Goal: Task Accomplishment & Management: Complete application form

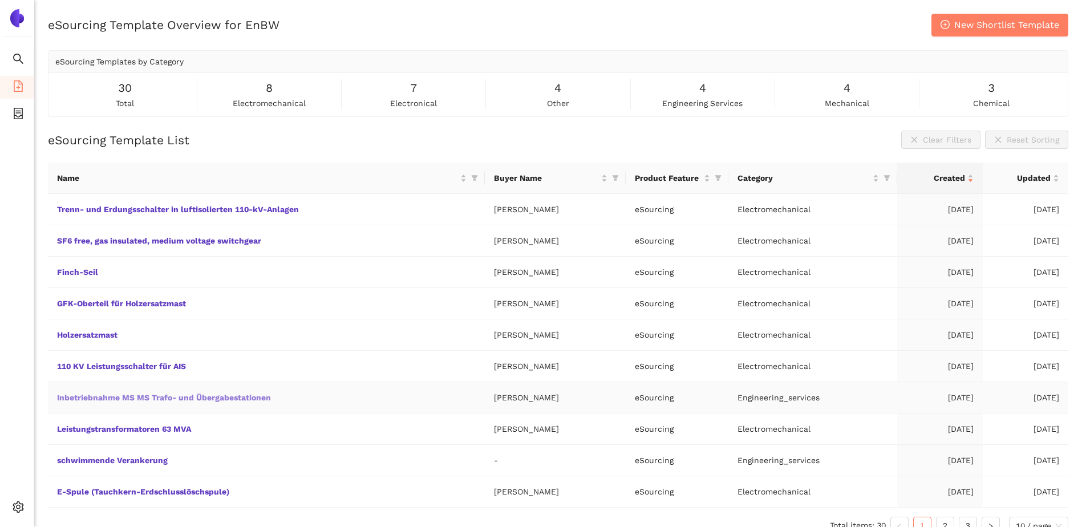
click at [0, 0] on link "Inbetriebnahme MS MS Trafo- und Übergabestationen" at bounding box center [0, 0] width 0 height 0
click at [0, 0] on link "SF6 free, gas insulated, medium voltage switchgear" at bounding box center [0, 0] width 0 height 0
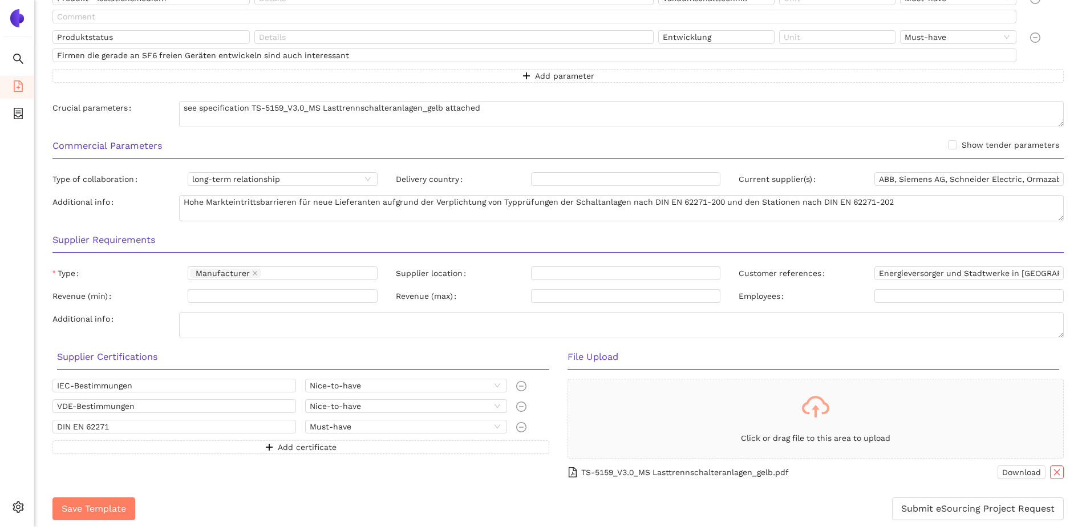
scroll to position [642, 0]
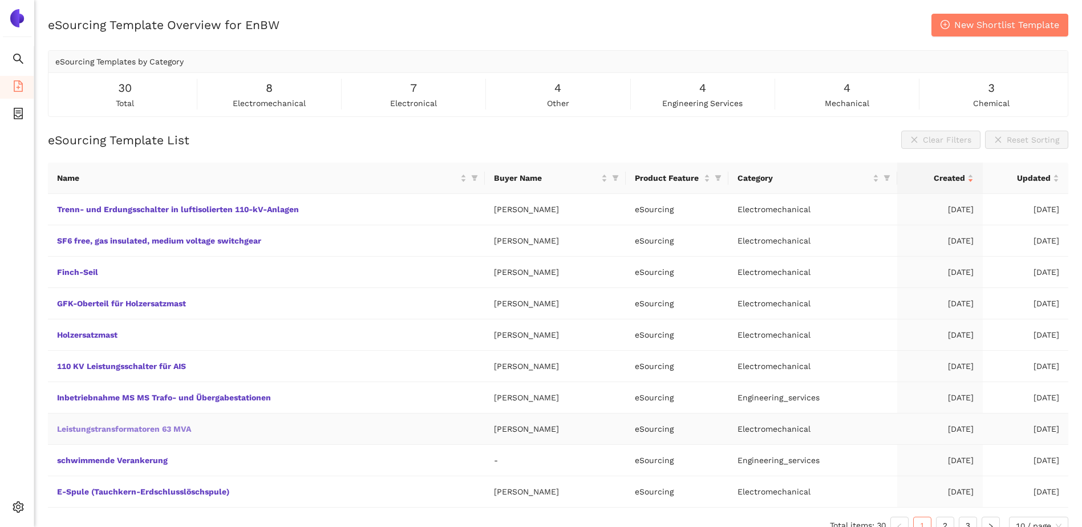
click at [0, 0] on link "Leistungstransformatoren 63 MVA" at bounding box center [0, 0] width 0 height 0
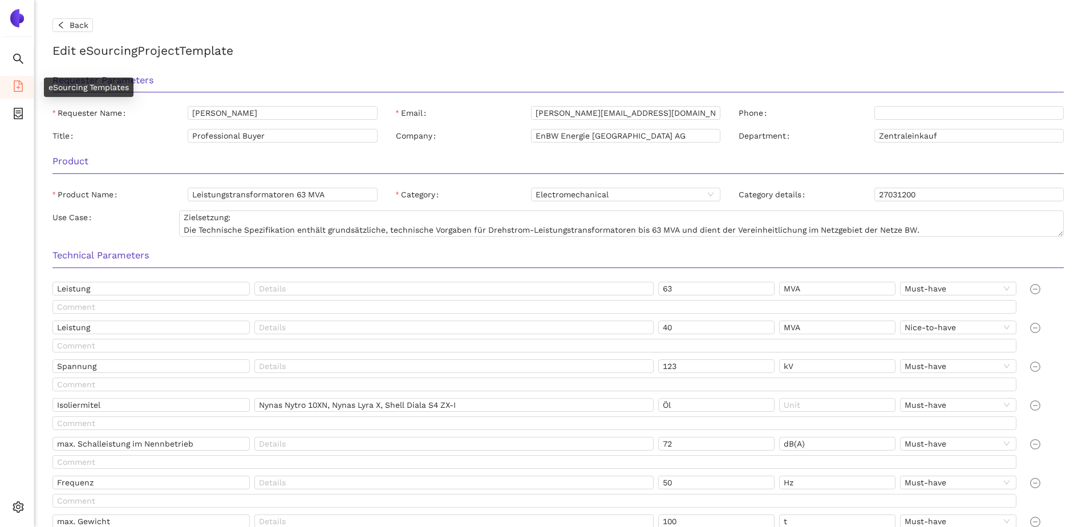
click at [22, 84] on icon "file-add" at bounding box center [18, 85] width 9 height 11
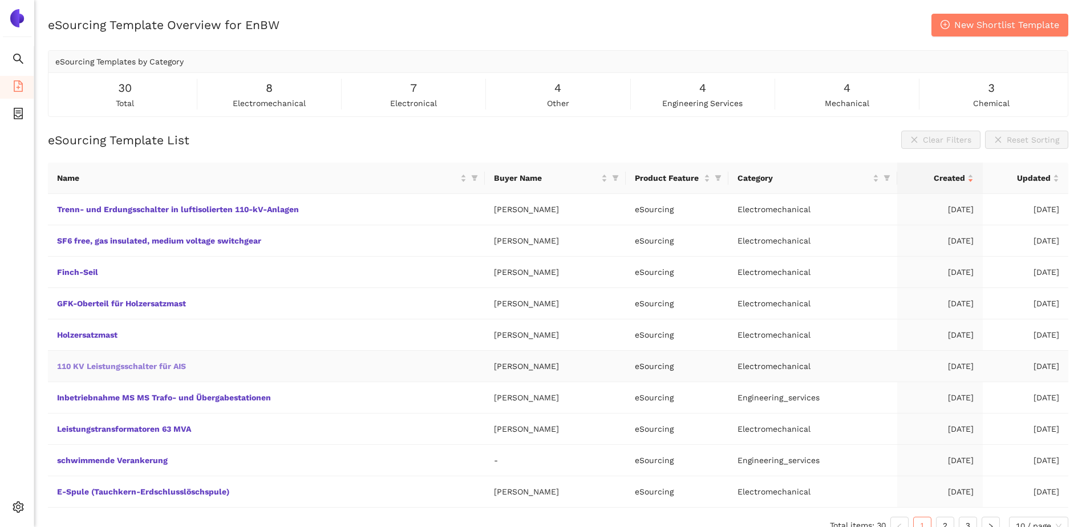
click at [0, 0] on link "110 KV Leistungsschalter für AIS" at bounding box center [0, 0] width 0 height 0
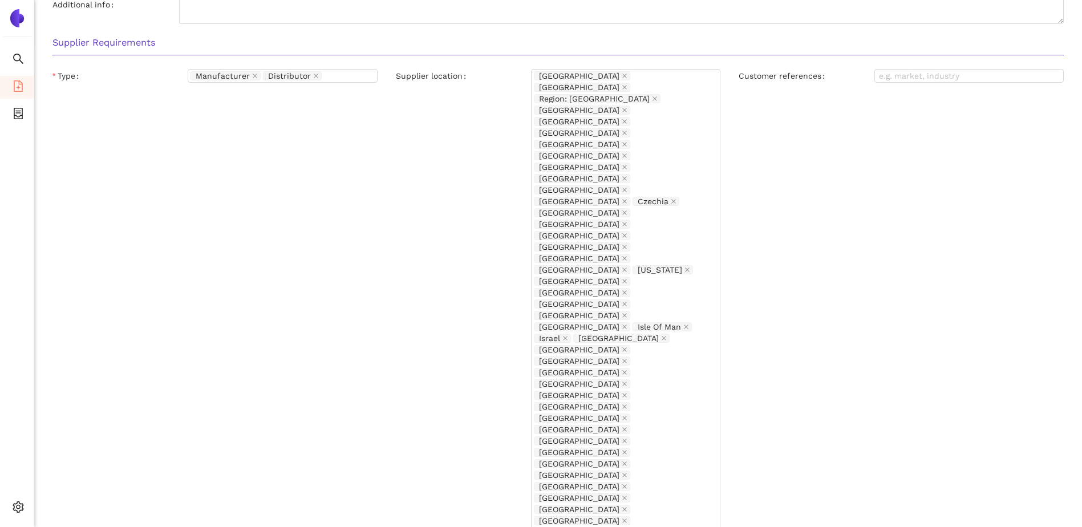
scroll to position [996, 0]
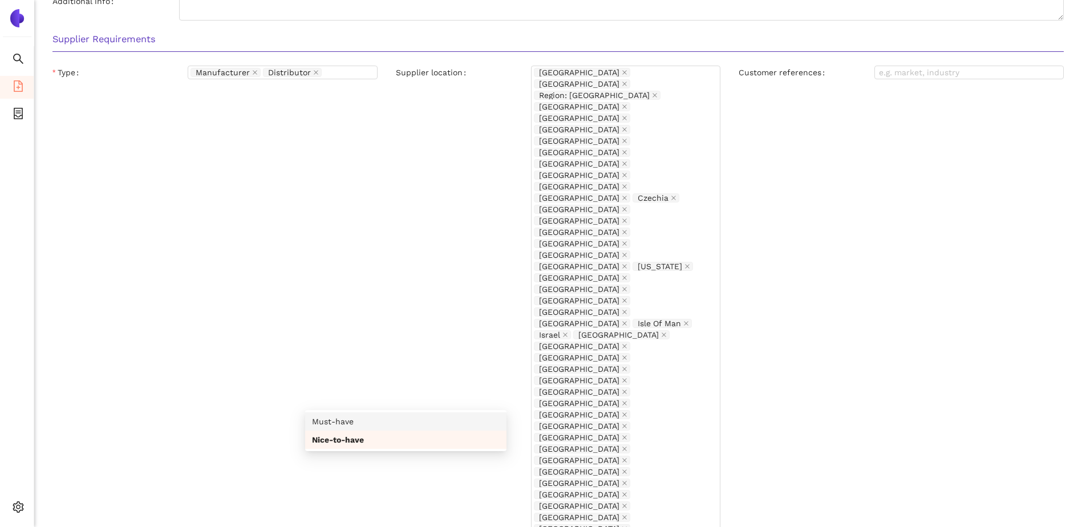
click at [478, 426] on div "Must-have" at bounding box center [406, 421] width 188 height 13
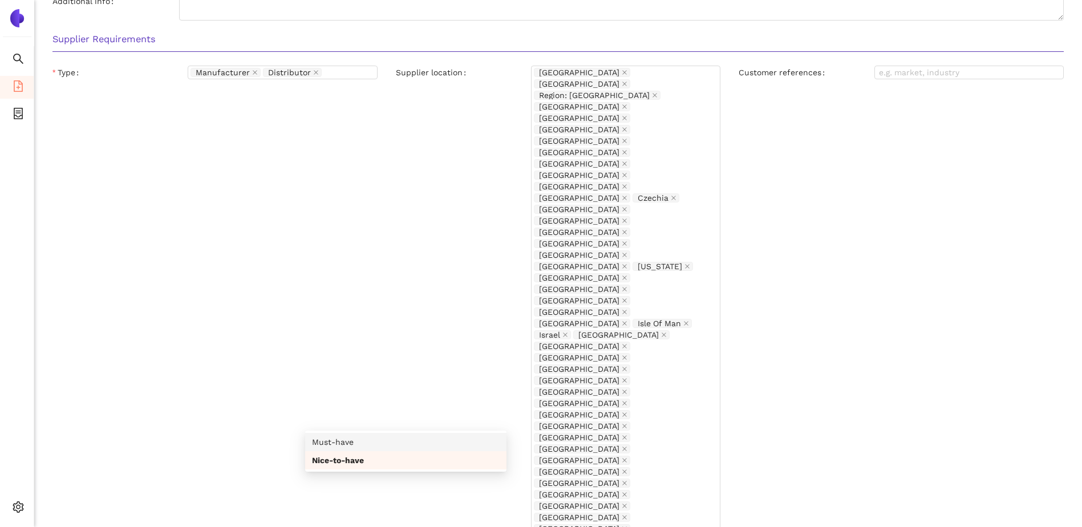
click at [471, 447] on div "Must-have" at bounding box center [406, 442] width 188 height 13
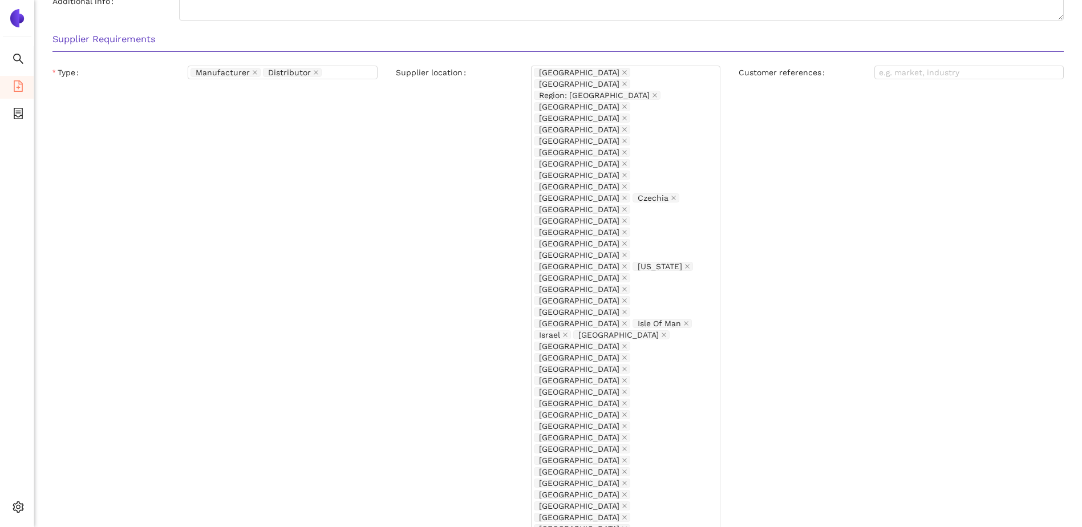
click at [417, 236] on div "Supplier location" at bounding box center [463, 358] width 135 height 584
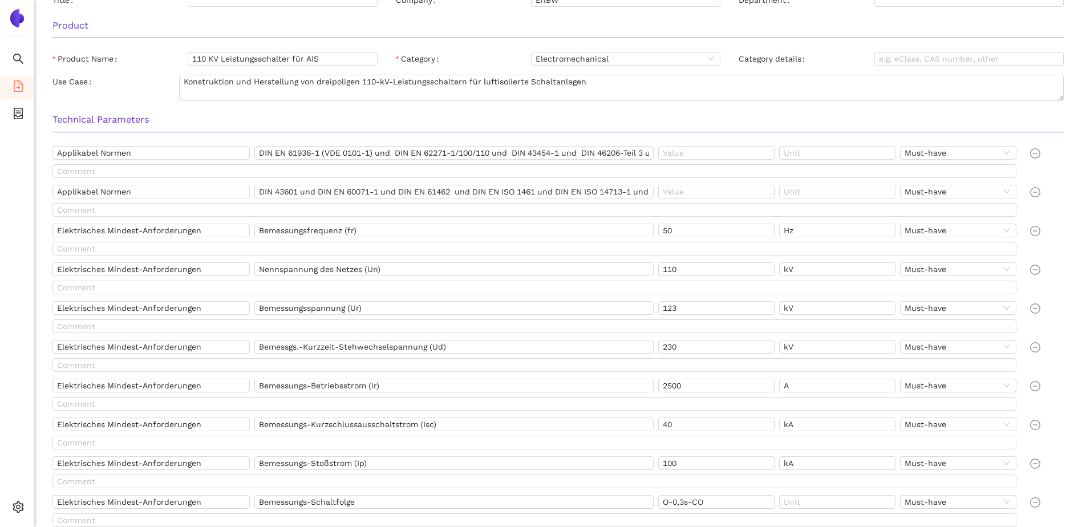
scroll to position [0, 0]
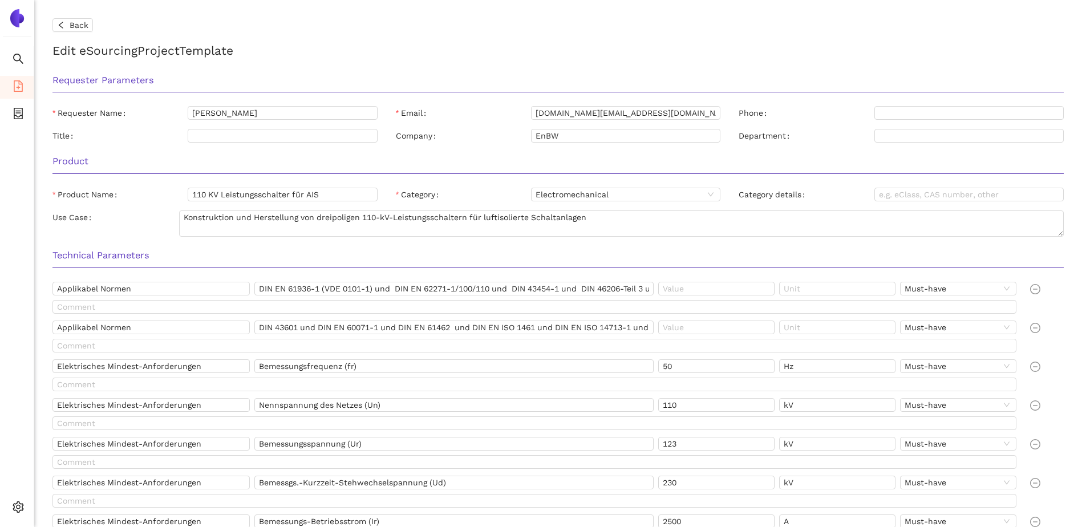
click at [474, 70] on div "Requester Parameters" at bounding box center [558, 84] width 1030 height 36
click at [66, 22] on button "Back" at bounding box center [72, 25] width 41 height 14
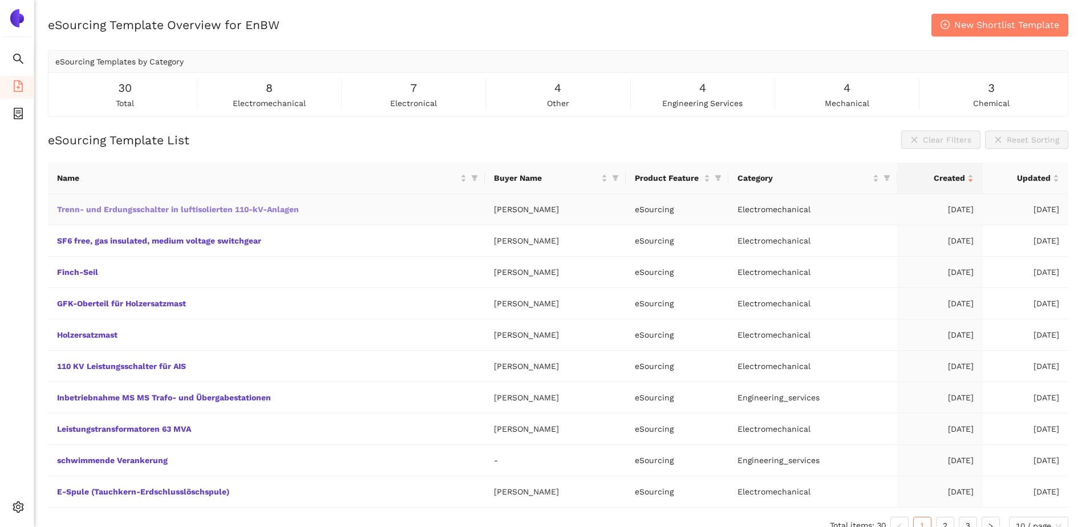
click at [0, 0] on link "Trenn- und Erdungsschalter in luftisolierten 110-kV-Anlagen" at bounding box center [0, 0] width 0 height 0
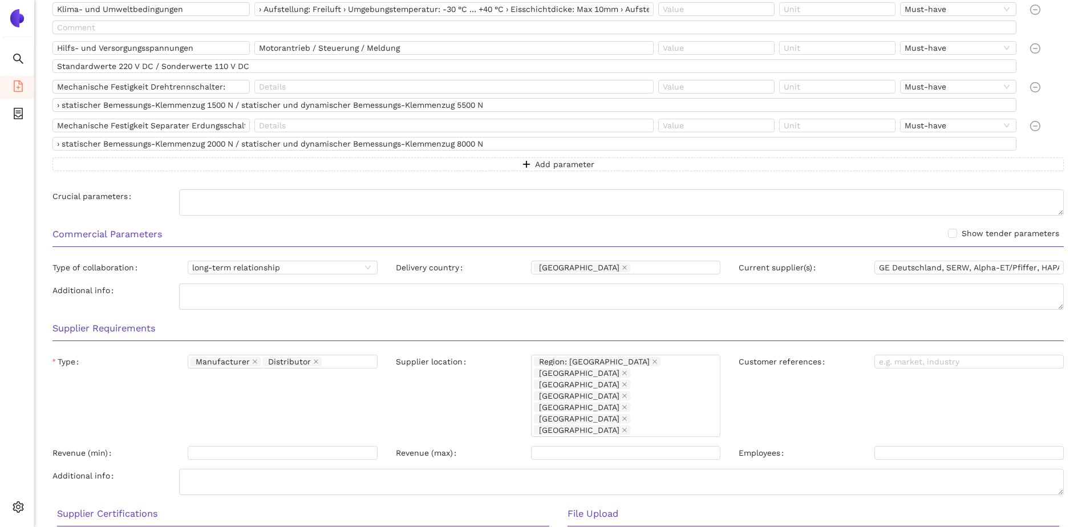
scroll to position [879, 0]
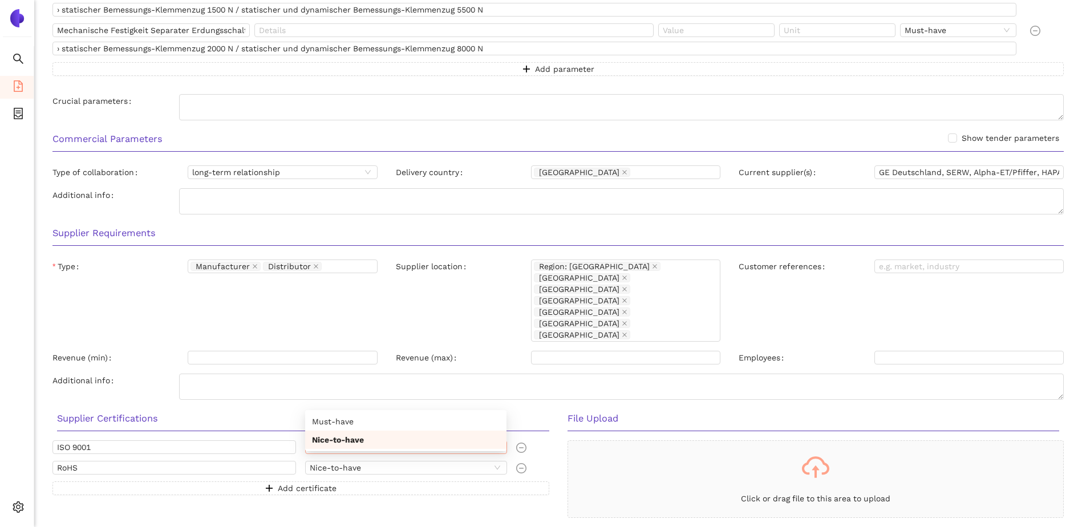
click at [501, 441] on span "Nice-to-have" at bounding box center [406, 447] width 192 height 13
click at [469, 423] on div "Must-have" at bounding box center [406, 421] width 188 height 13
click at [493, 462] on span "Nice-to-have" at bounding box center [406, 468] width 192 height 13
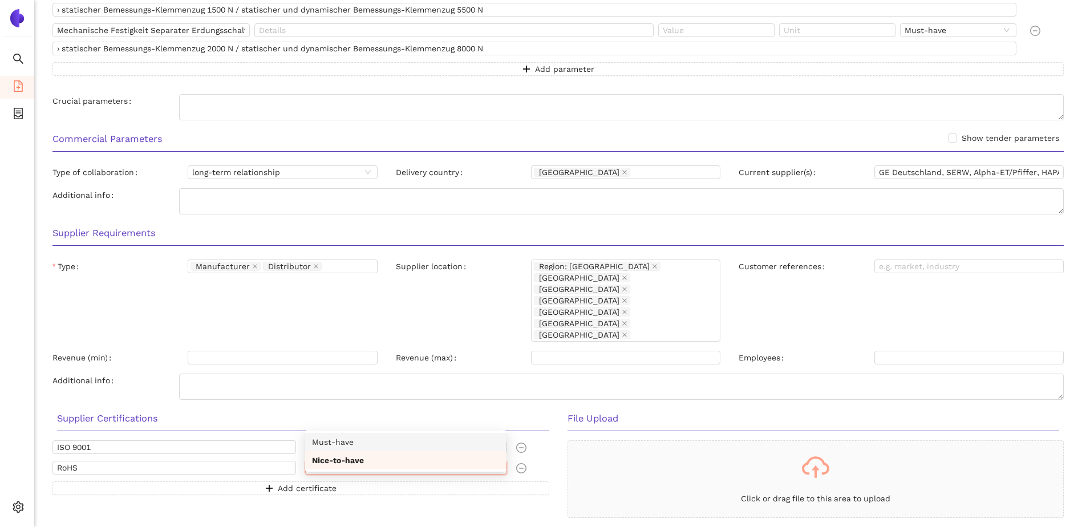
click at [468, 446] on div "Must-have" at bounding box center [406, 442] width 188 height 13
click at [469, 405] on div "Supplier Certifications" at bounding box center [303, 423] width 511 height 36
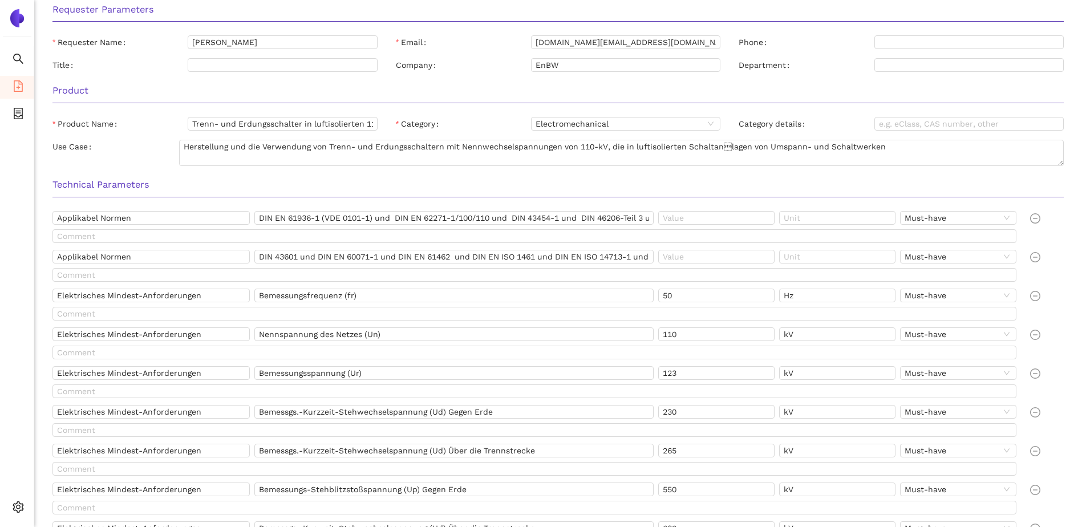
scroll to position [0, 0]
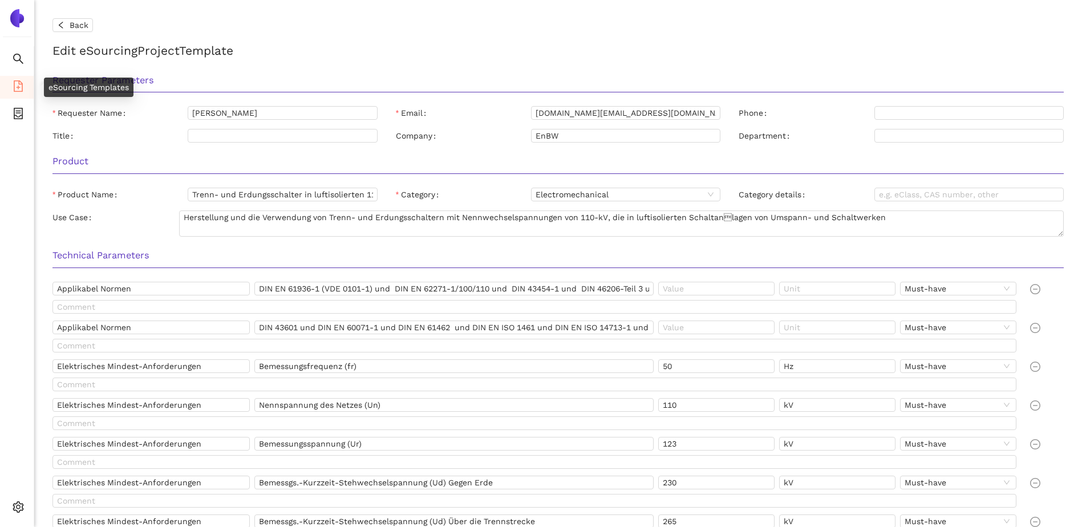
click at [14, 87] on icon "file-add" at bounding box center [18, 85] width 9 height 11
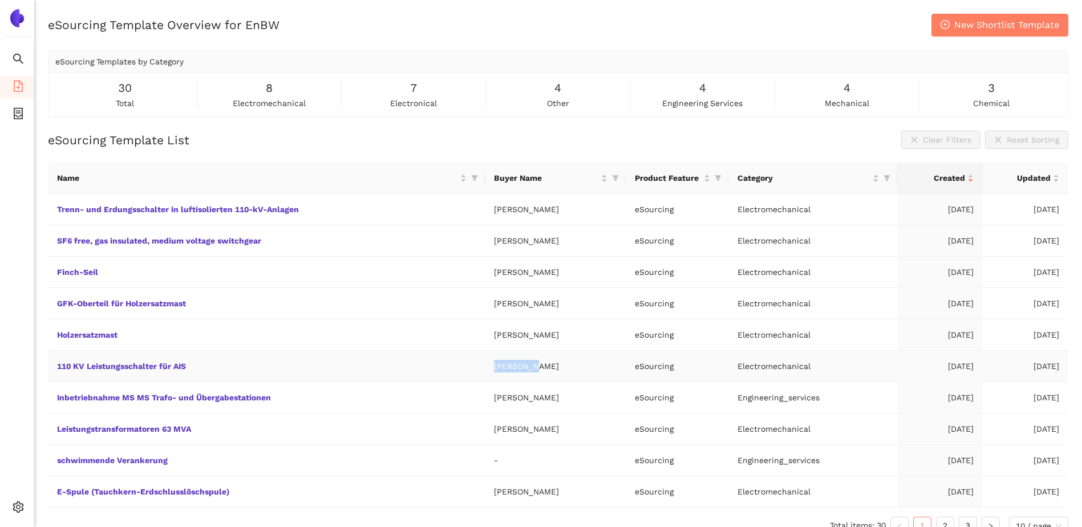
drag, startPoint x: 489, startPoint y: 366, endPoint x: 531, endPoint y: 367, distance: 41.7
click at [531, 367] on td "[PERSON_NAME]" at bounding box center [555, 366] width 141 height 31
click at [506, 358] on td "[PERSON_NAME]" at bounding box center [555, 366] width 141 height 31
click at [19, 116] on icon "container" at bounding box center [18, 113] width 9 height 11
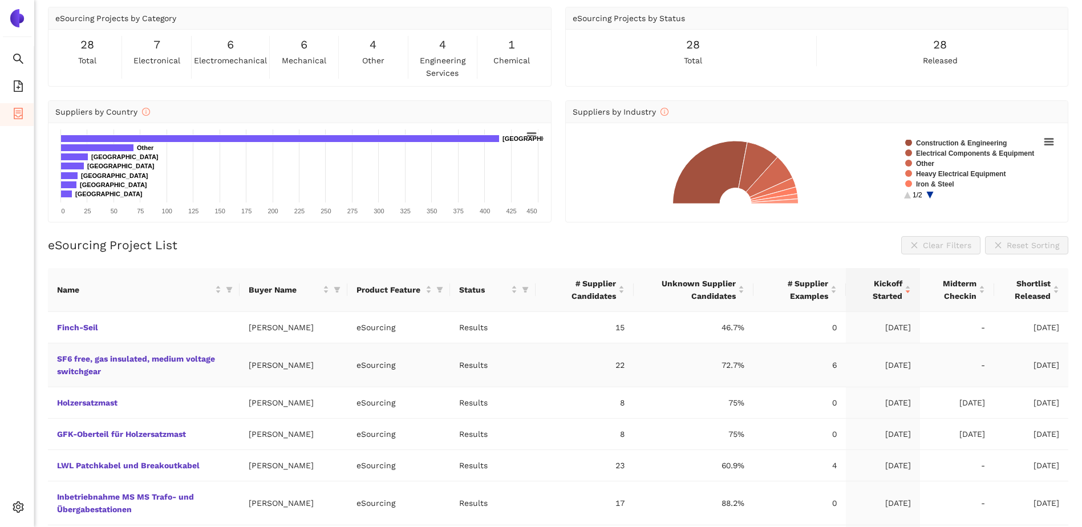
scroll to position [57, 0]
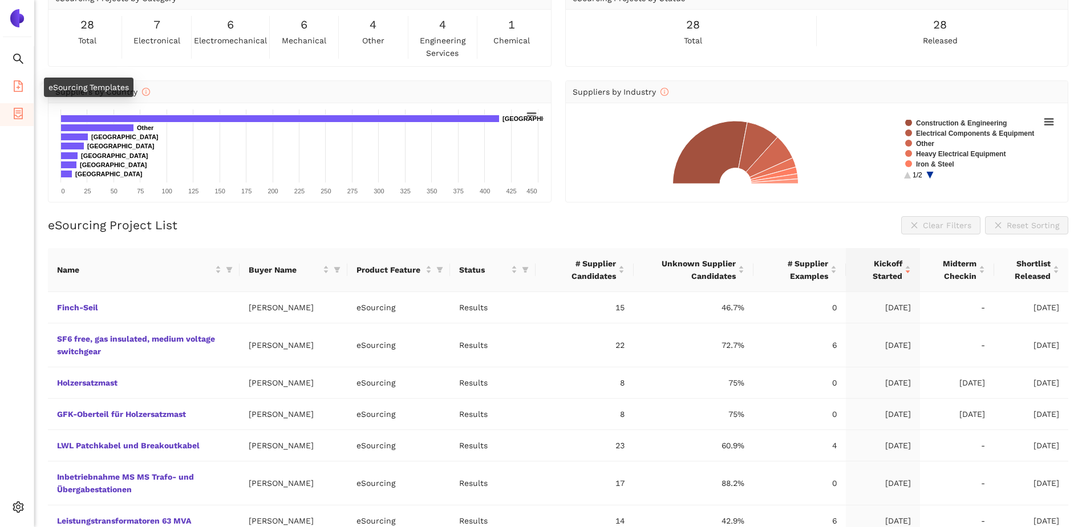
click at [23, 89] on icon "file-add" at bounding box center [18, 85] width 11 height 11
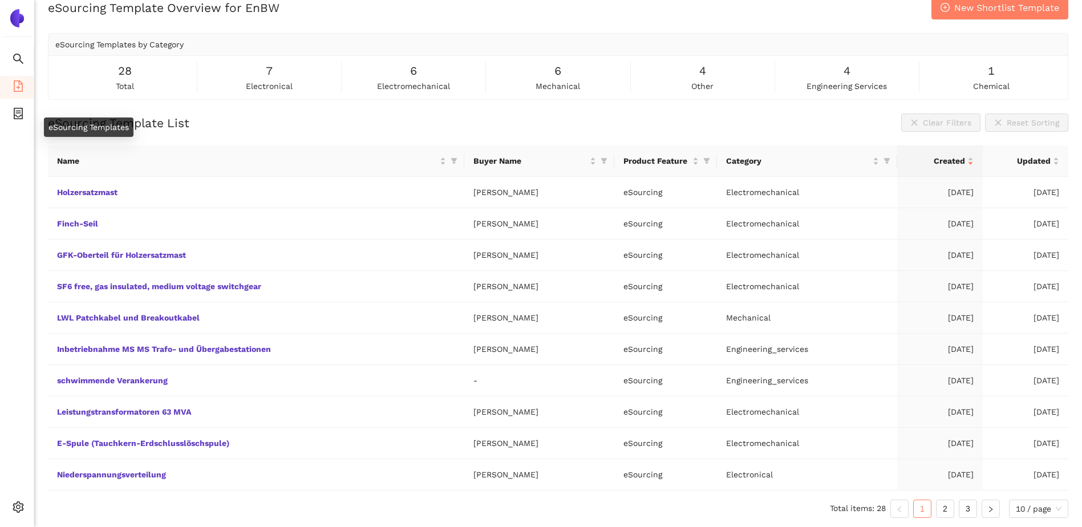
scroll to position [17, 0]
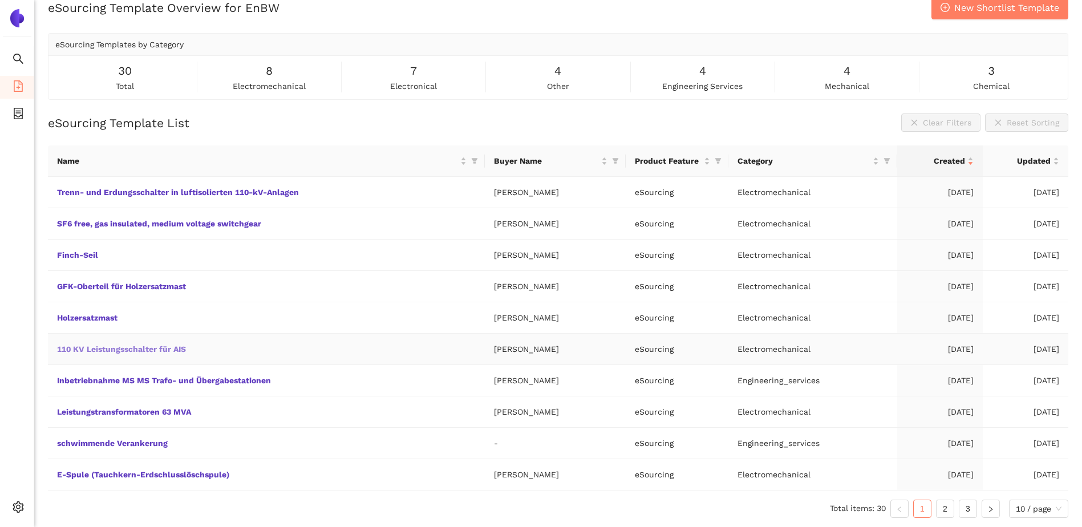
click at [0, 0] on link "110 KV Leistungsschalter für AIS" at bounding box center [0, 0] width 0 height 0
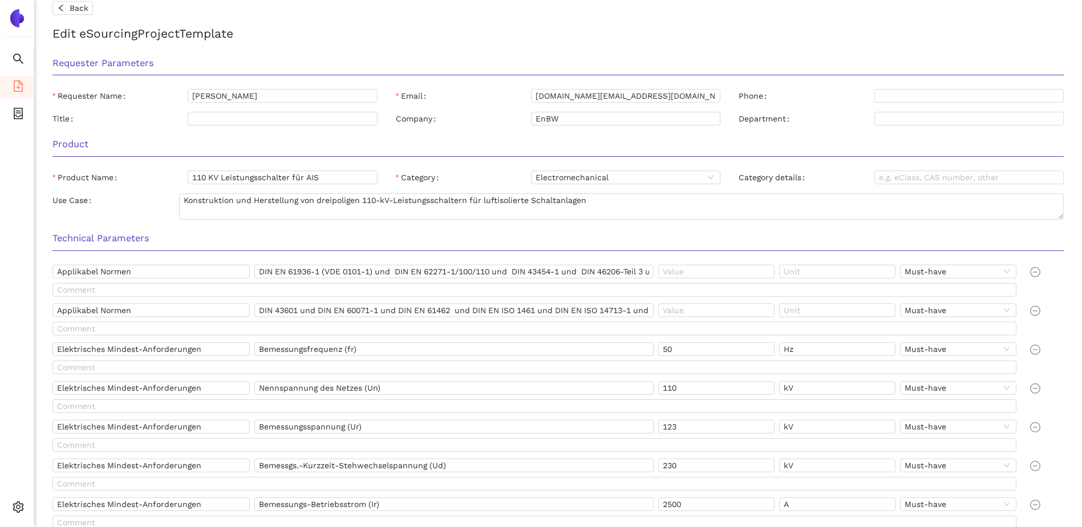
scroll to position [3, 0]
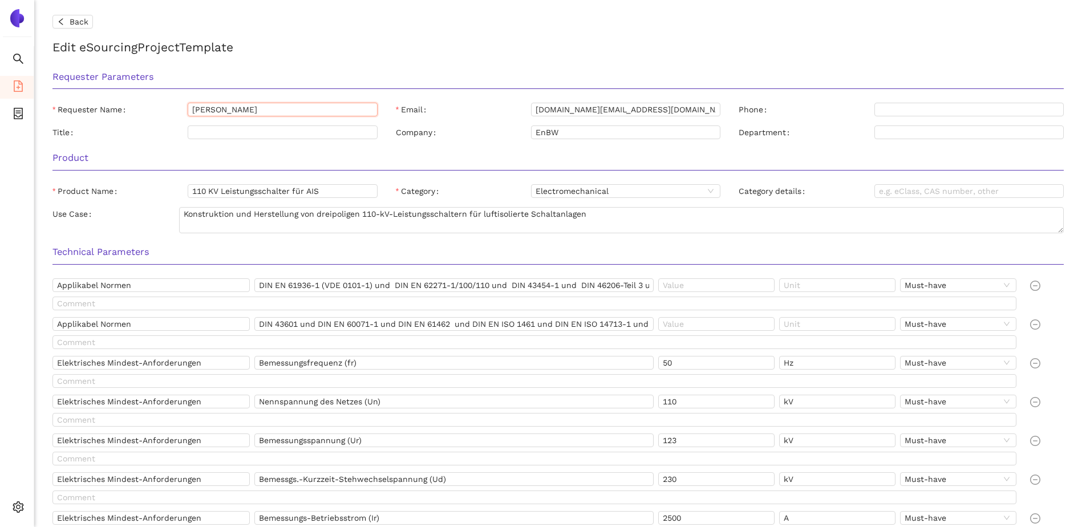
drag, startPoint x: 324, startPoint y: 108, endPoint x: 199, endPoint y: 112, distance: 124.4
click at [258, 110] on input "[PERSON_NAME]" at bounding box center [282, 110] width 189 height 14
drag, startPoint x: 349, startPoint y: 191, endPoint x: 188, endPoint y: 194, distance: 160.4
click at [188, 194] on input "110 KV Leistungsschalter für AIS" at bounding box center [282, 191] width 189 height 14
click at [321, 192] on input "110 KV Leistungsschalter für AIS" at bounding box center [282, 191] width 189 height 14
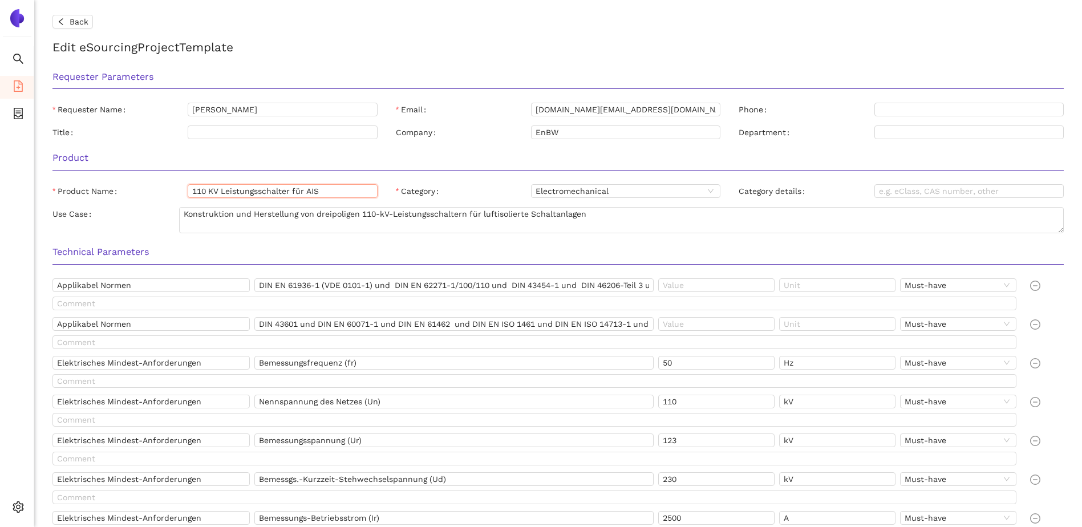
click at [321, 192] on input "110 KV Leistungsschalter für AIS" at bounding box center [282, 191] width 189 height 14
click at [324, 192] on input "110 KV Leistungsschalter für AIS" at bounding box center [282, 191] width 189 height 14
type input "110 KV Leistungsschalter für Air isolated"
click at [430, 183] on div "Product Product Name 110 KV Leistungsschalter für Air isolated Category Electro…" at bounding box center [558, 191] width 1030 height 94
click at [639, 227] on textarea "Konstruktion und Herstellung von dreipoligen 110-kV-Leistungsschaltern für luft…" at bounding box center [621, 220] width 885 height 26
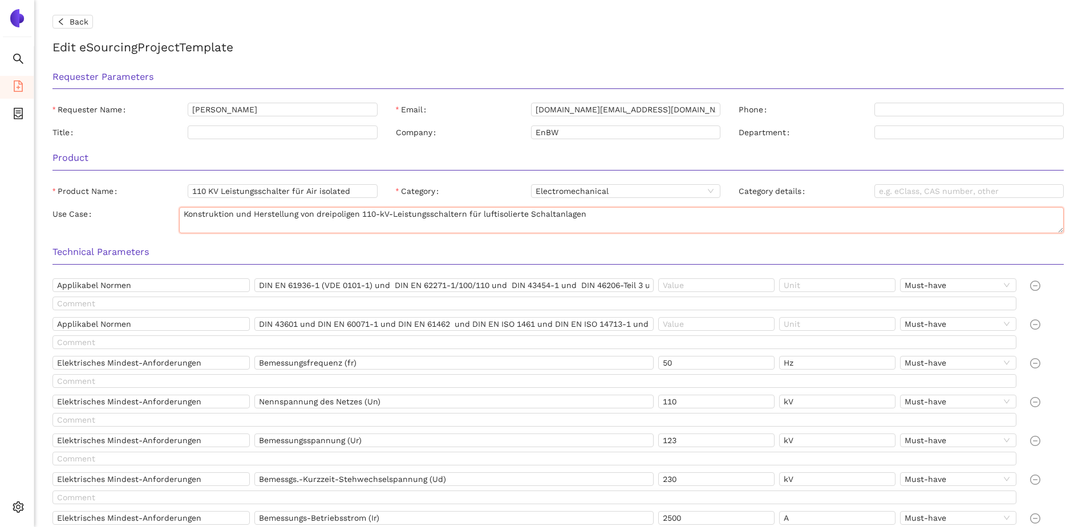
click at [631, 224] on textarea "Konstruktion und Herstellung von dreipoligen 110-kV-Leistungsschaltern für luft…" at bounding box center [621, 220] width 885 height 26
click at [626, 246] on h3 "Technical Parameters" at bounding box center [558, 252] width 1012 height 15
click at [193, 286] on input "Applikabel Normen" at bounding box center [150, 285] width 197 height 14
click at [278, 286] on input "DIN EN 61936-1 (VDE 0101-1) und DIN EN 62271-1/100/110 und DIN 43454-1 und DIN …" at bounding box center [453, 285] width 399 height 14
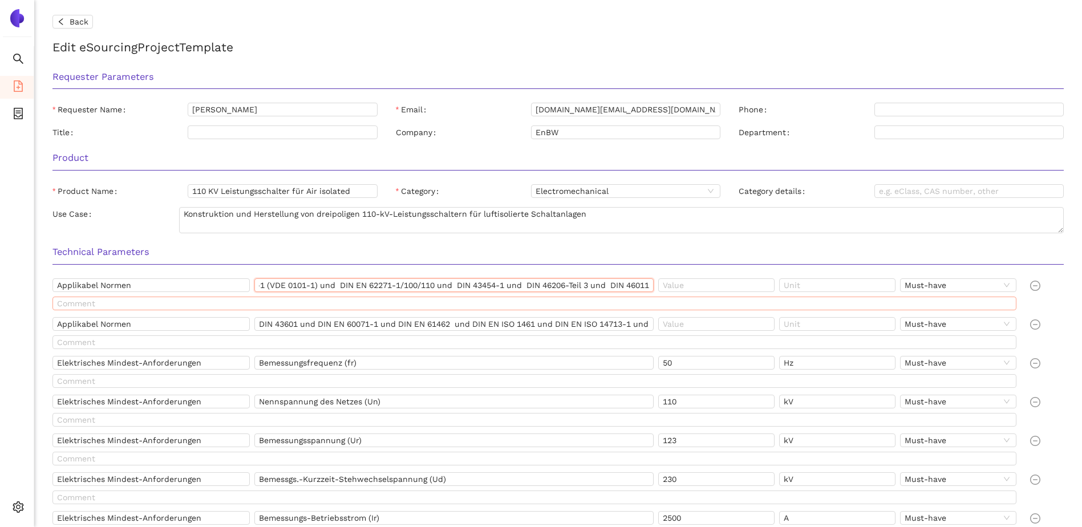
drag, startPoint x: 266, startPoint y: 282, endPoint x: 796, endPoint y: 297, distance: 530.3
click at [796, 297] on div "Applikabel Normen DIN EN 61936-1 (VDE 0101-1) und DIN EN 62271-1/100/110 und DI…" at bounding box center [537, 296] width 978 height 37
click at [672, 247] on h3 "Technical Parameters" at bounding box center [558, 252] width 1012 height 15
click at [308, 287] on input "DIN EN 61936-1 (VDE 0101-1) und DIN EN 62271-1/100/110 und DIN 43454-1 und DIN …" at bounding box center [453, 285] width 399 height 14
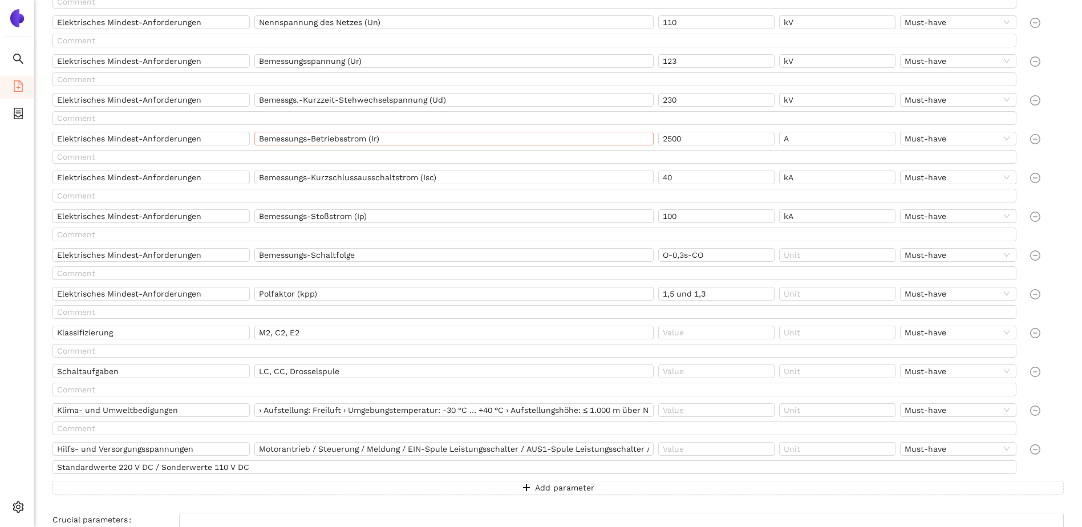
scroll to position [403, 0]
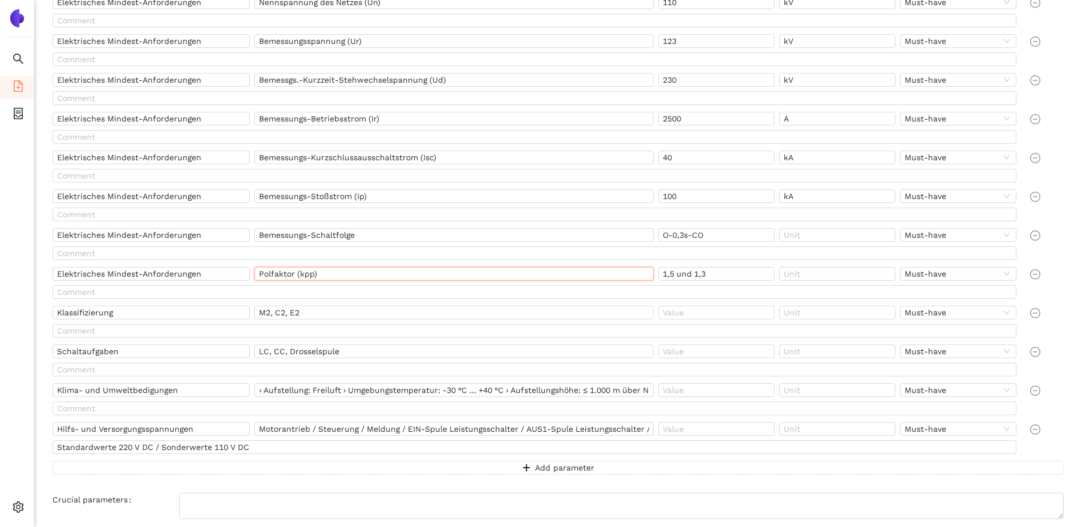
drag, startPoint x: 389, startPoint y: 279, endPoint x: 275, endPoint y: 265, distance: 114.4
click at [275, 265] on div "Applikabel Normen DIN EN 61936-1 (VDE 0101-1) und DIN EN 62271-1/100/110 und DI…" at bounding box center [558, 177] width 1012 height 596
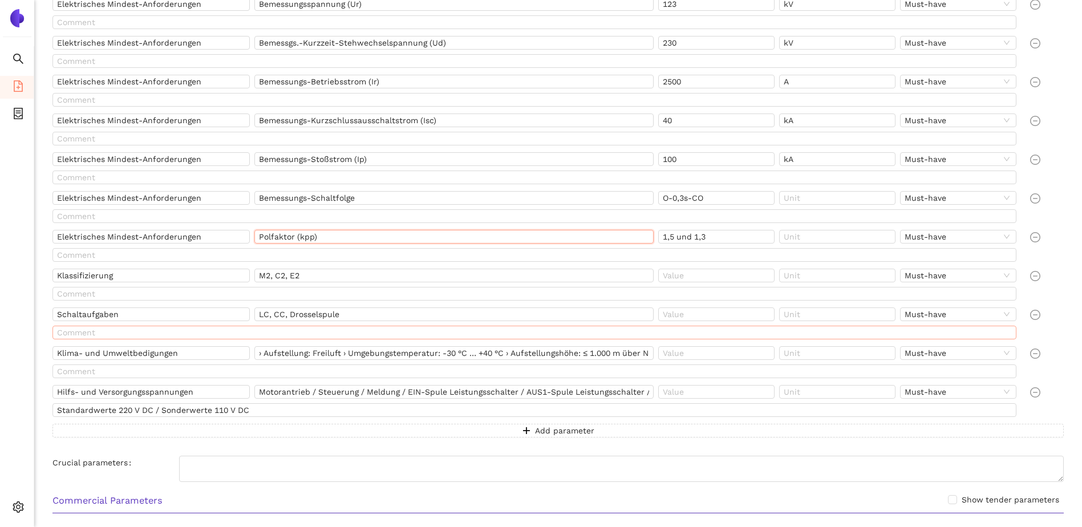
scroll to position [460, 0]
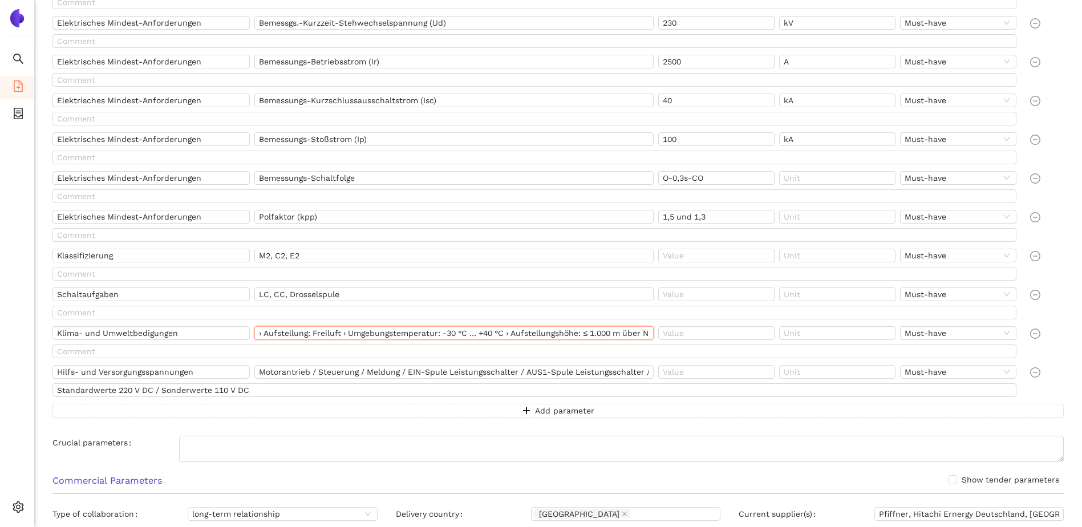
click at [289, 338] on input "› Aufstellung: Freiluft › Umgebungstemperatur: -30 °C … +40 °C › Aufstellungshö…" at bounding box center [453, 333] width 399 height 14
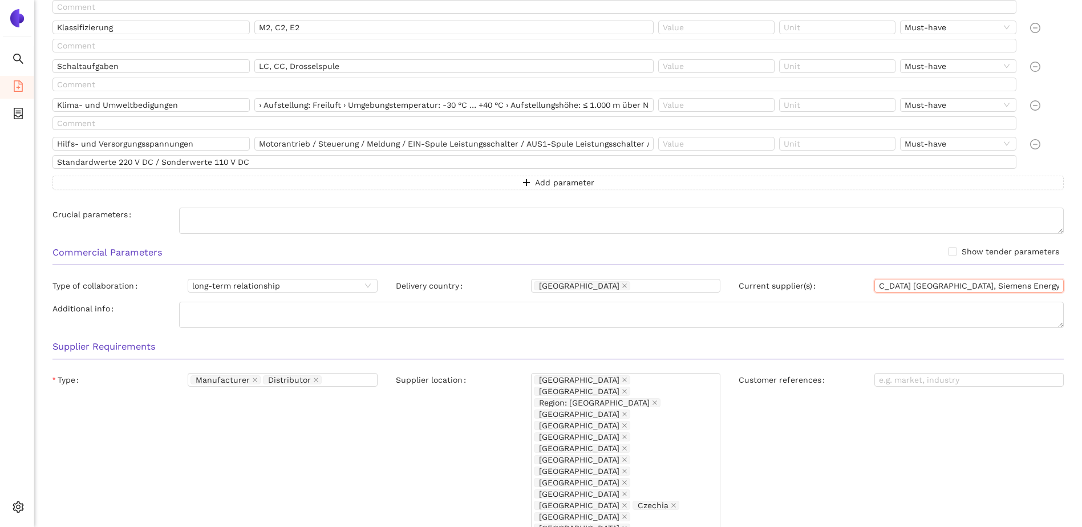
scroll to position [0, 241]
drag, startPoint x: 879, startPoint y: 285, endPoint x: 1065, endPoint y: 294, distance: 186.2
click at [1065, 294] on div "Current supplier(s) Pfiffner, Hitachi Ernergy Deutschland, GE Deutschland, Siem…" at bounding box center [902, 288] width 344 height 18
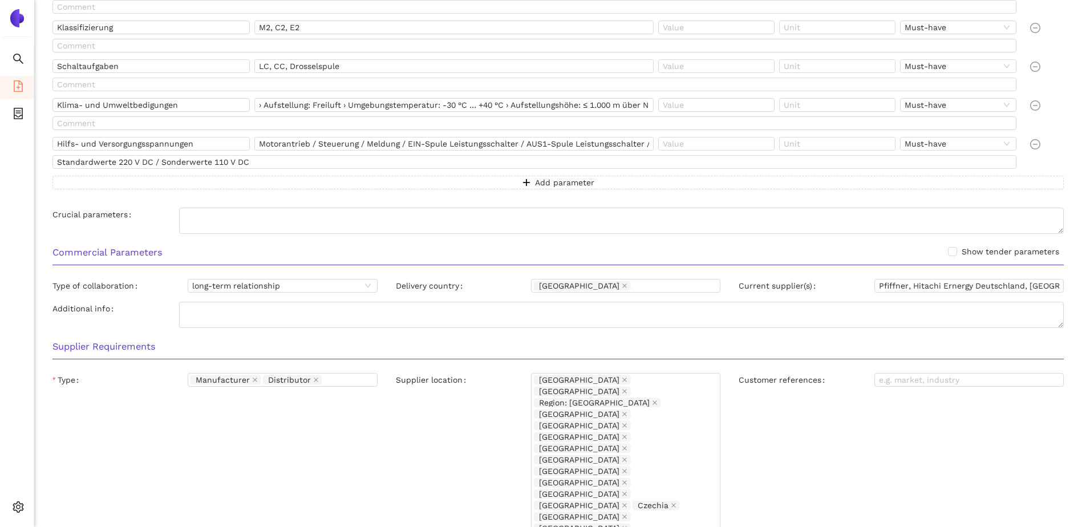
click at [84, 365] on div "Supplier Requirements" at bounding box center [558, 351] width 1030 height 36
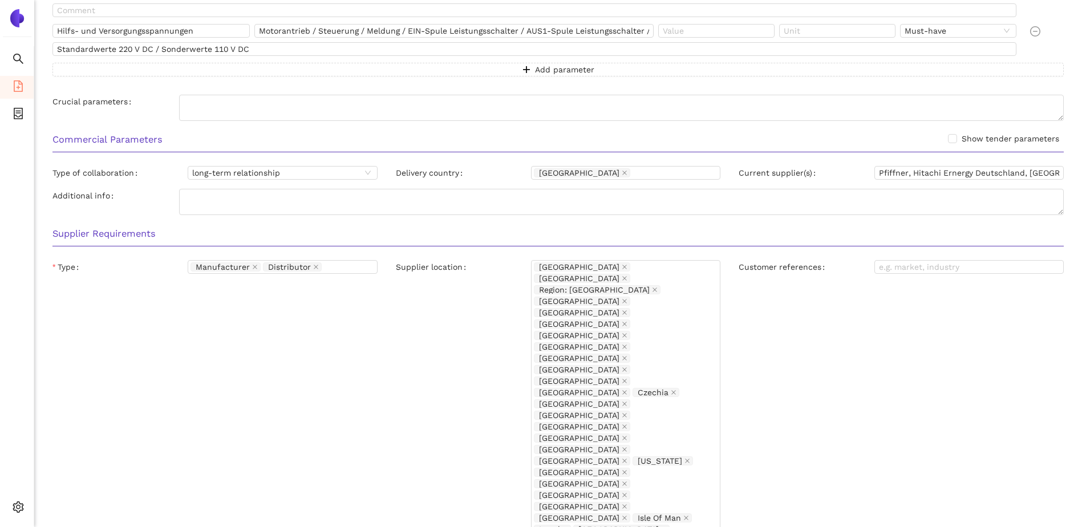
scroll to position [802, 0]
drag, startPoint x: 660, startPoint y: 486, endPoint x: 617, endPoint y: 481, distance: 43.0
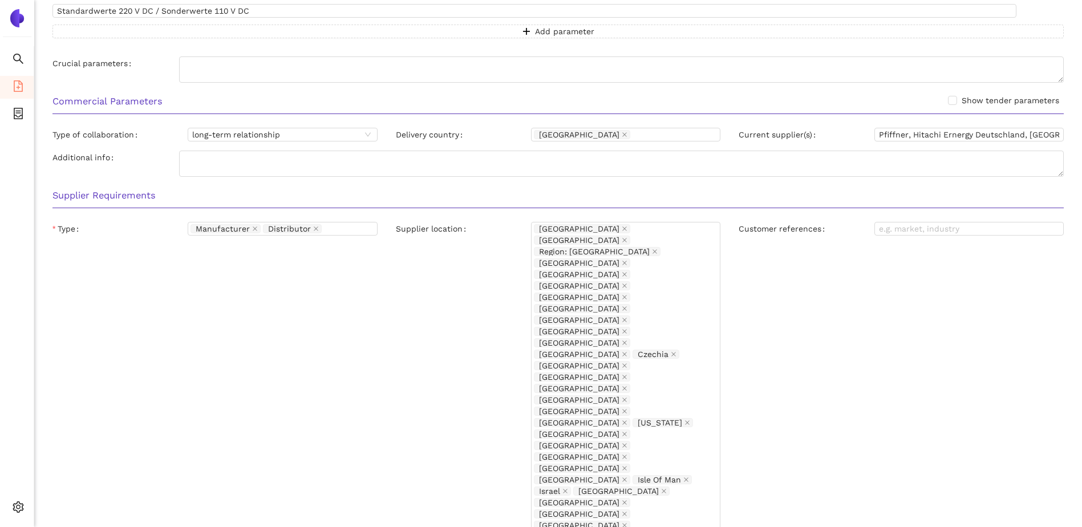
scroll to position [859, 0]
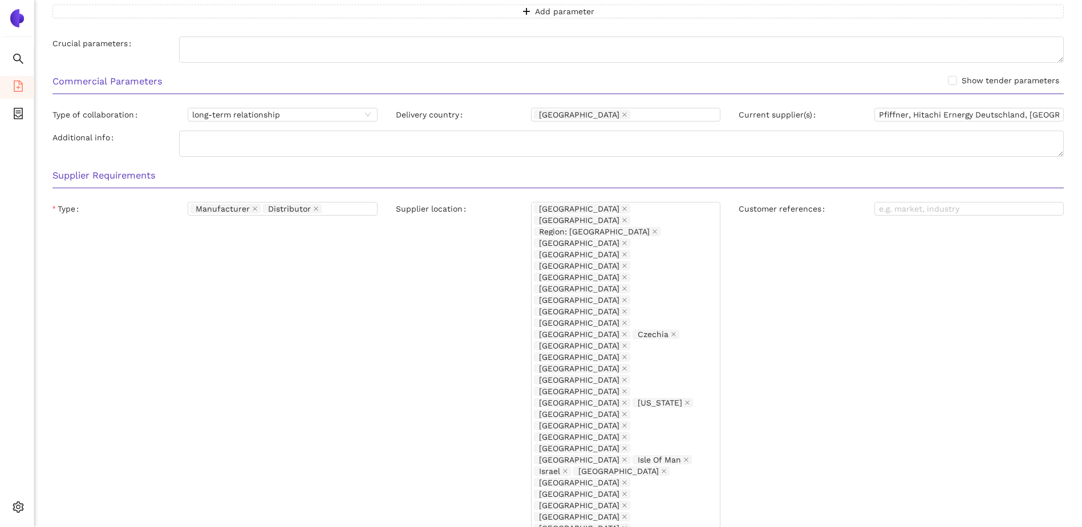
click at [861, 396] on div "Customer references" at bounding box center [902, 496] width 344 height 589
click at [627, 435] on icon "close" at bounding box center [625, 437] width 5 height 5
click at [631, 441] on div "Supplier Requirements Type Manufacturer Distributor Supplier location Albania A…" at bounding box center [558, 499] width 1030 height 676
click at [669, 432] on div "Albania Algeria Region: Europa Armenia Austria Australia Azerbaijan Belgium Bul…" at bounding box center [625, 488] width 189 height 573
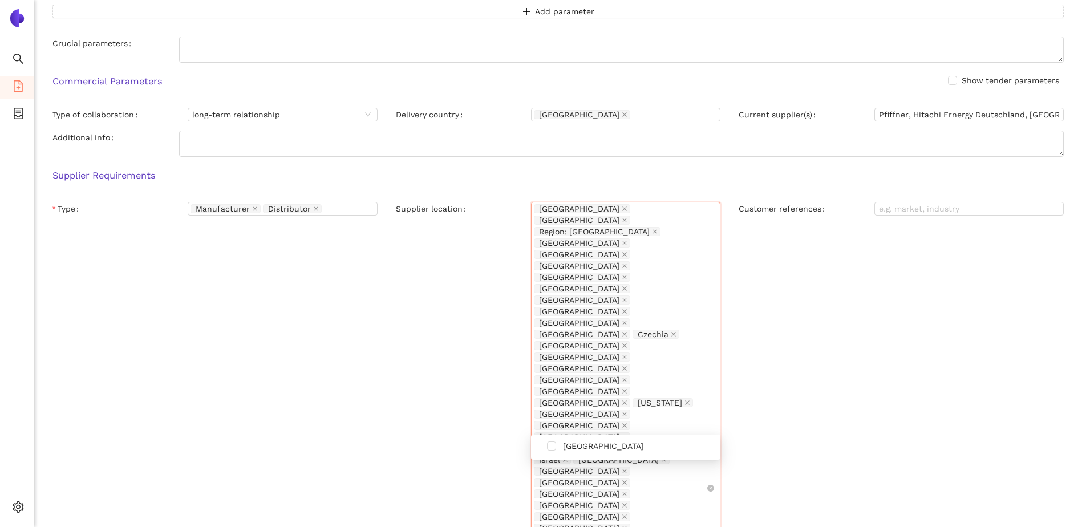
type input "india"
click at [552, 447] on span at bounding box center [551, 446] width 9 height 9
click at [853, 378] on div "Customer references" at bounding box center [902, 496] width 344 height 589
click at [692, 429] on div "Albania Algeria Region: Europa Armenia Austria Australia Azerbaijan Belgium Bul…" at bounding box center [620, 494] width 172 height 582
type input "indon"
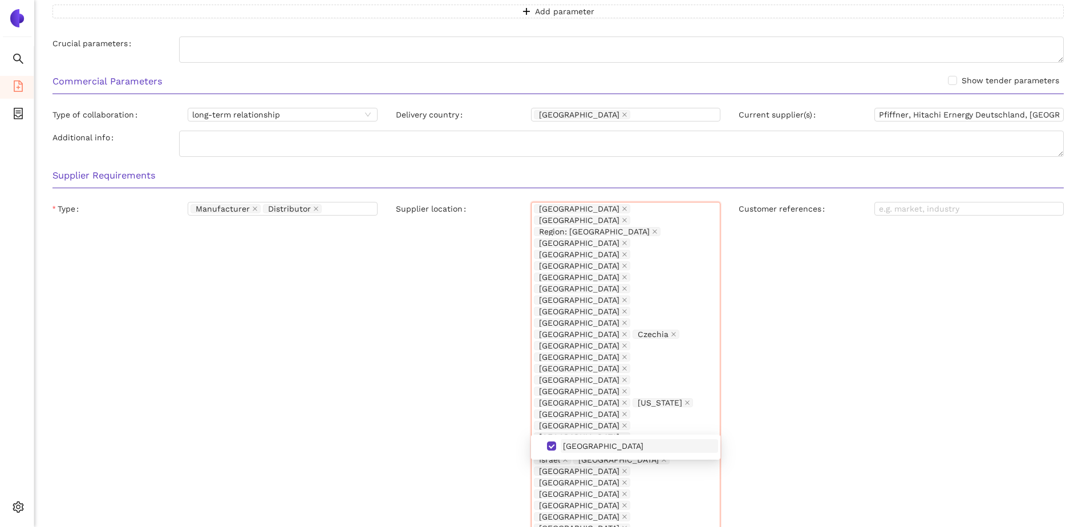
click at [596, 446] on span "Indonesia" at bounding box center [603, 446] width 80 height 9
click at [845, 393] on div "Customer references" at bounding box center [902, 490] width 344 height 577
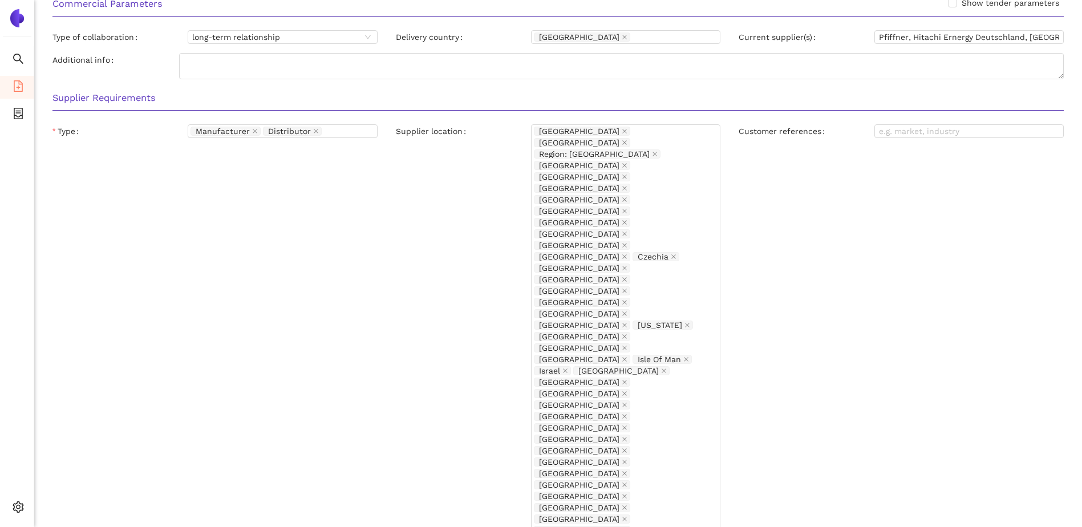
scroll to position [916, 0]
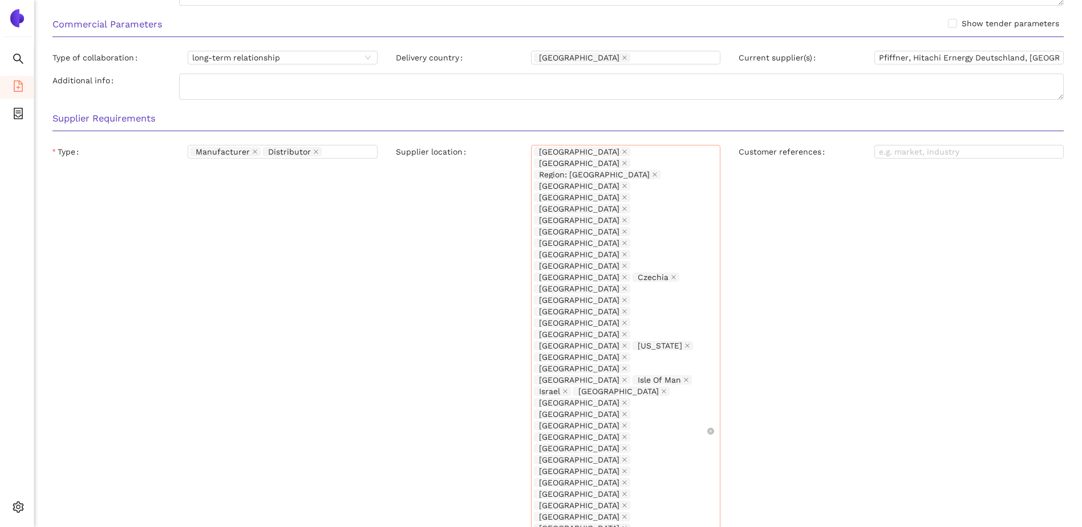
click at [670, 370] on div "Albania Algeria Region: Europa Armenia Austria Australia Azerbaijan Belgium Bul…" at bounding box center [620, 431] width 172 height 571
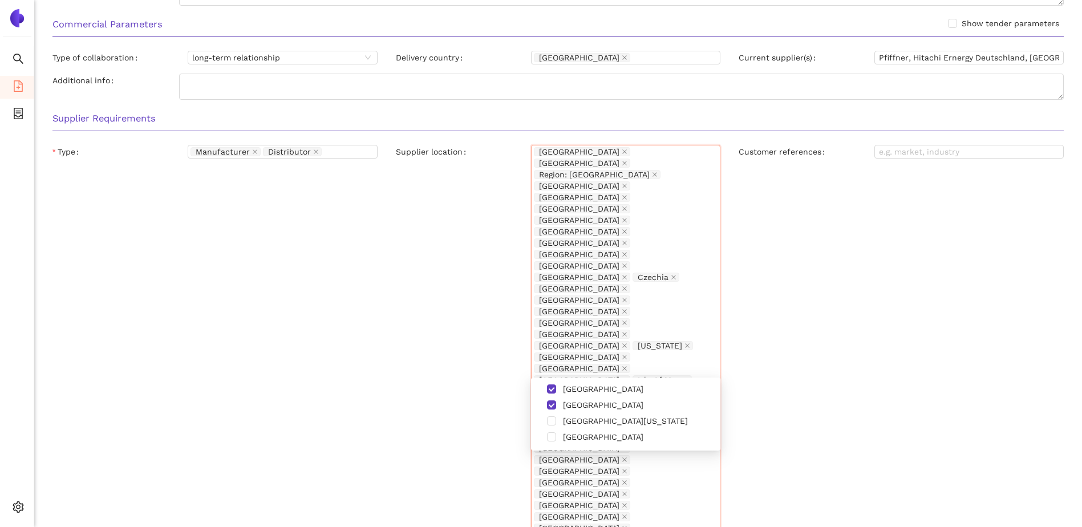
type input "south"
click at [799, 335] on div "Customer references" at bounding box center [902, 433] width 344 height 577
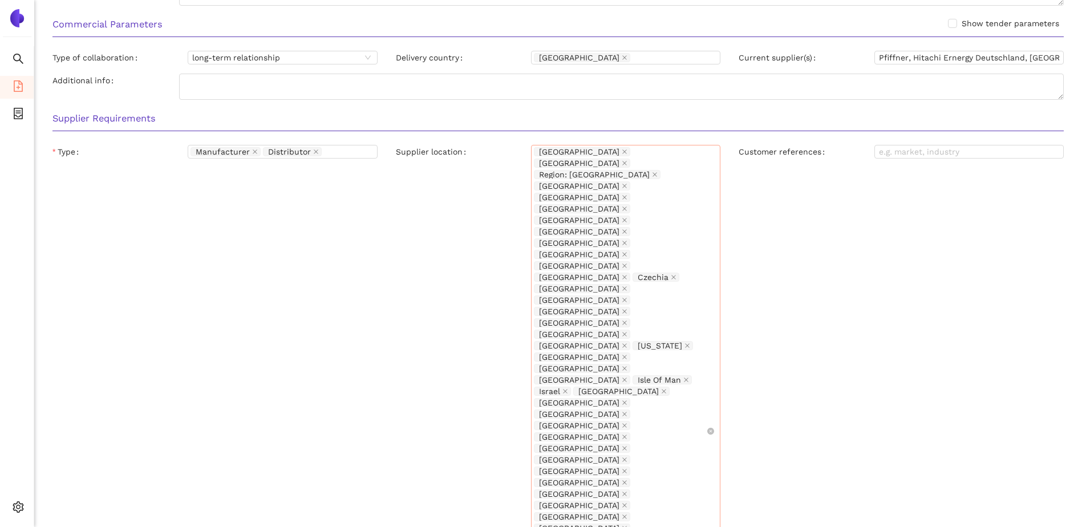
click at [667, 373] on div "Albania Algeria Region: Europa Armenia Austria Australia Azerbaijan Belgium Bul…" at bounding box center [620, 431] width 172 height 571
type input "region"
drag, startPoint x: 628, startPoint y: 368, endPoint x: 589, endPoint y: 370, distance: 38.9
click at [588, 370] on div "Albania Algeria Region: Europa Armenia Austria Australia Azerbaijan Belgium Bul…" at bounding box center [620, 431] width 172 height 571
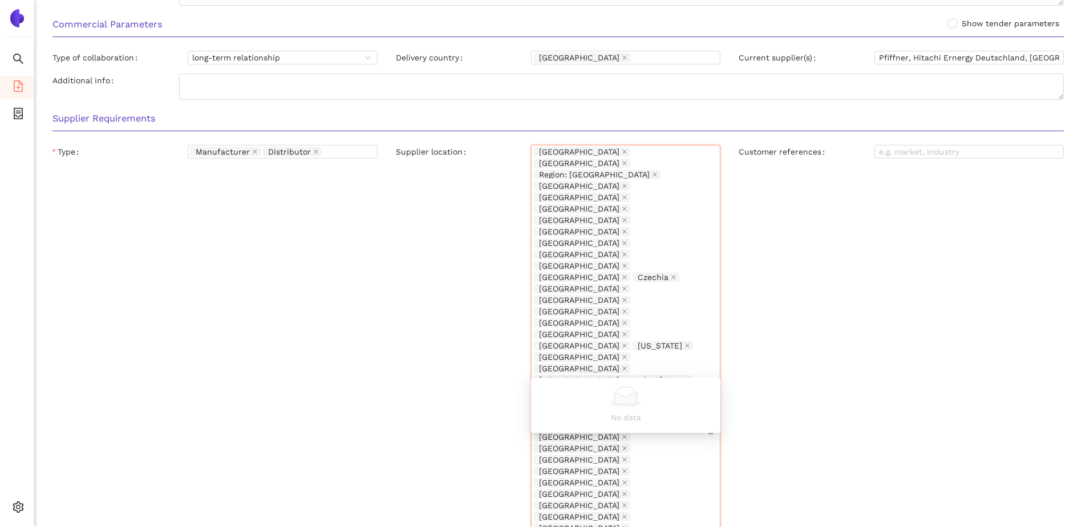
type input "bra"
click at [550, 387] on span at bounding box center [551, 389] width 9 height 9
type input "boli"
click at [562, 390] on span "Bolivia" at bounding box center [639, 389] width 157 height 14
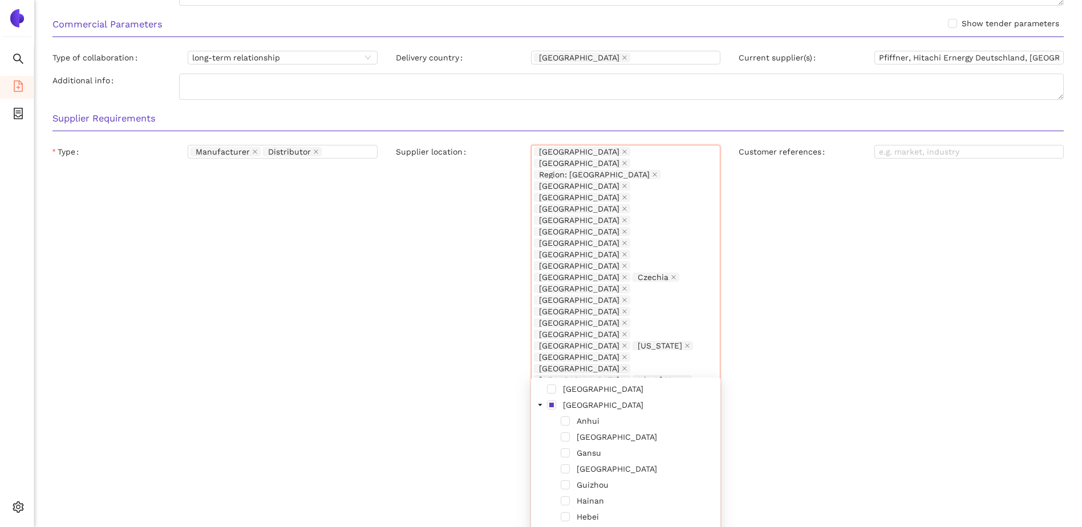
type input "chile"
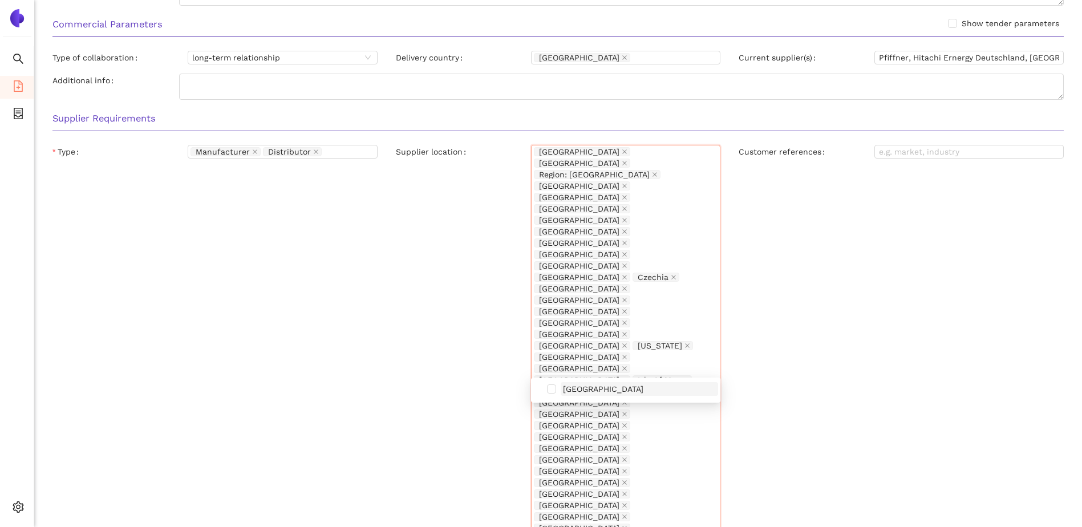
click at [569, 390] on span "Chile" at bounding box center [603, 389] width 80 height 9
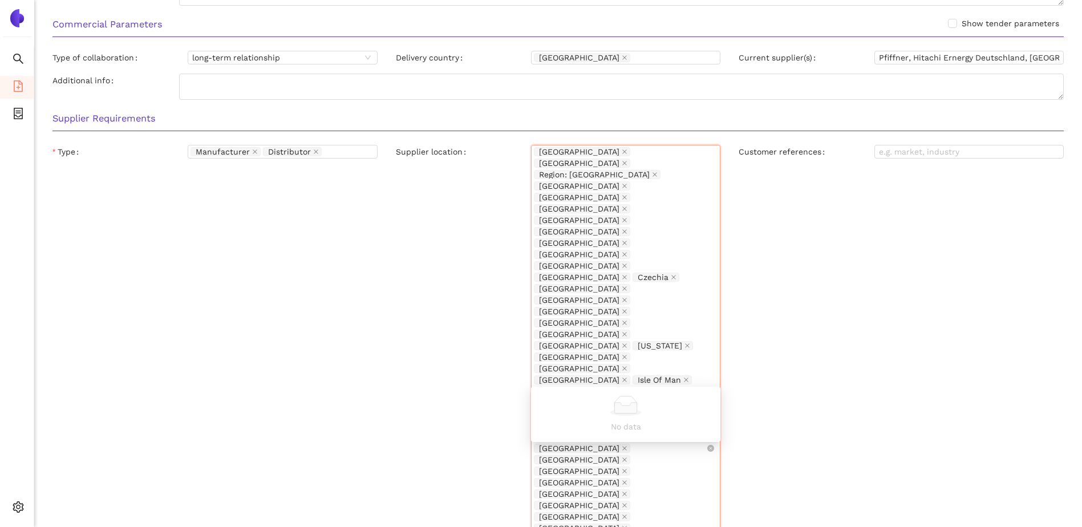
type input "arge"
click at [606, 400] on span "Argentina" at bounding box center [639, 398] width 157 height 14
type input "u"
click at [845, 328] on div "Customer references" at bounding box center [902, 456] width 344 height 623
click at [645, 383] on div "Albania Algeria Region: Europa Armenia Austria Australia Azerbaijan Belgium Bul…" at bounding box center [620, 454] width 172 height 616
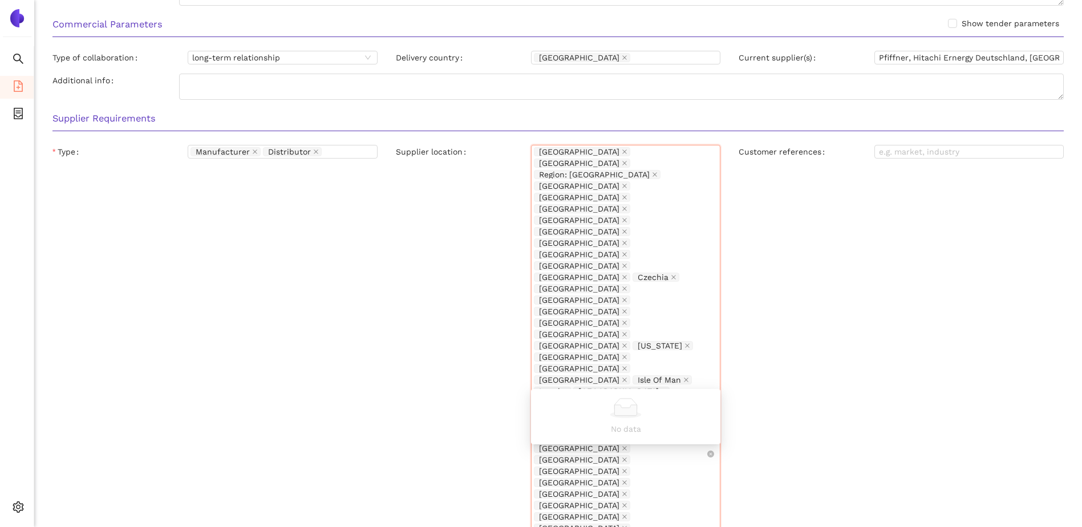
type input "col"
click at [584, 399] on span "Colombia" at bounding box center [603, 400] width 80 height 9
type input "ecu"
click at [564, 404] on span "Ecuador" at bounding box center [603, 400] width 80 height 9
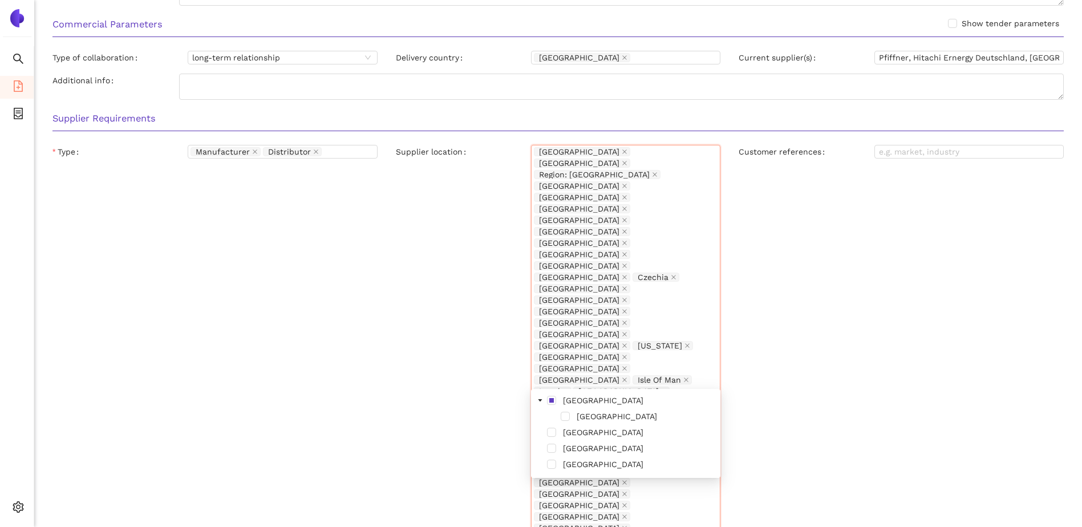
type input "peru"
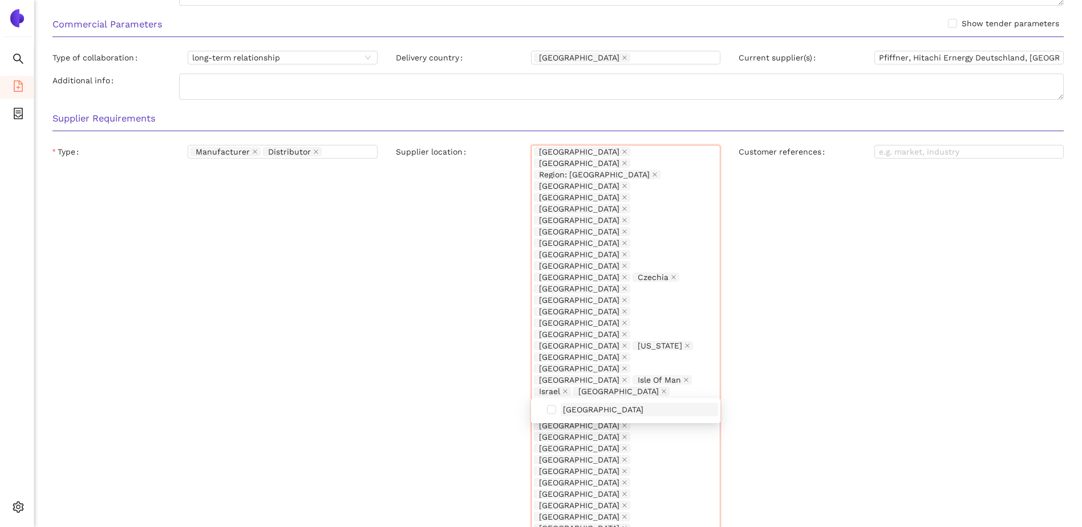
click at [568, 412] on span "Peru" at bounding box center [603, 409] width 80 height 9
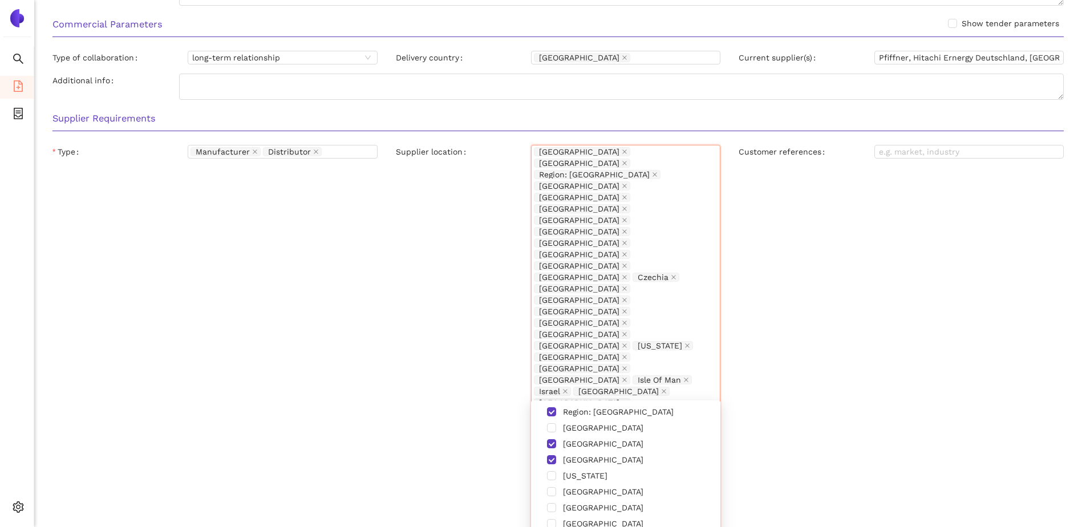
click at [830, 338] on div "Customer references" at bounding box center [902, 473] width 344 height 657
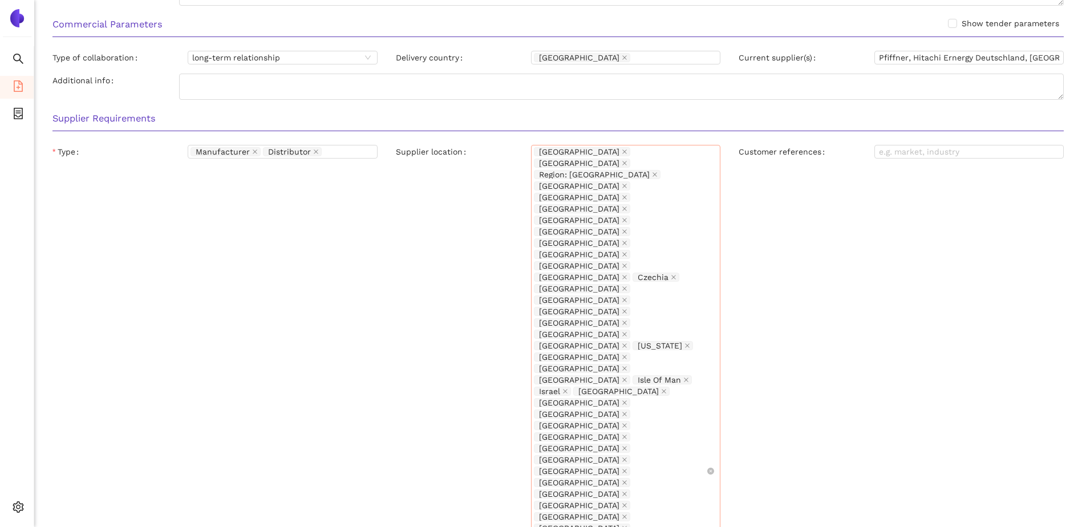
click at [677, 395] on div "Albania Algeria Region: Europa Armenia Austria Australia Azerbaijan Belgium Bul…" at bounding box center [620, 471] width 172 height 651
type input "costa"
click at [591, 413] on span "Costa Rica" at bounding box center [603, 411] width 80 height 9
type input "panama"
click at [581, 418] on span "Panama" at bounding box center [639, 412] width 157 height 14
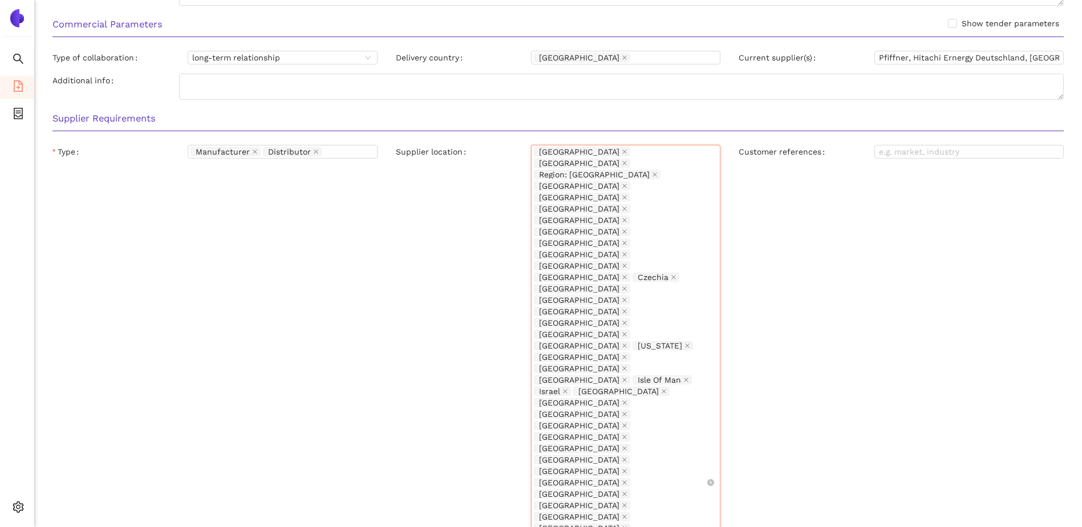
click at [686, 389] on div "Albania Algeria Region: Europa Armenia Austria Australia Azerbaijan Belgium Bul…" at bounding box center [620, 482] width 172 height 673
type input "mexico"
click at [561, 415] on span "Mexico" at bounding box center [639, 412] width 157 height 14
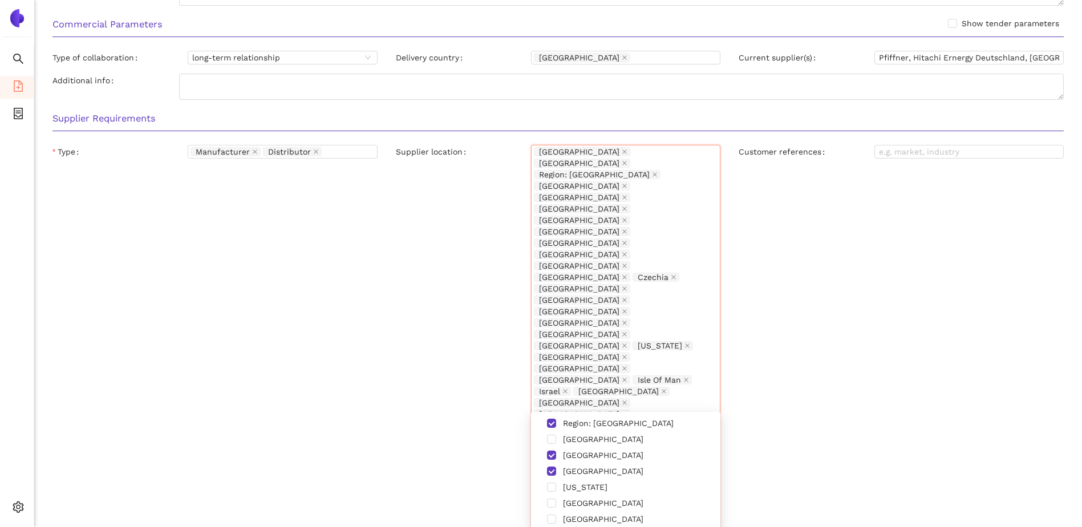
click at [848, 340] on div "Customer references" at bounding box center [902, 491] width 344 height 692
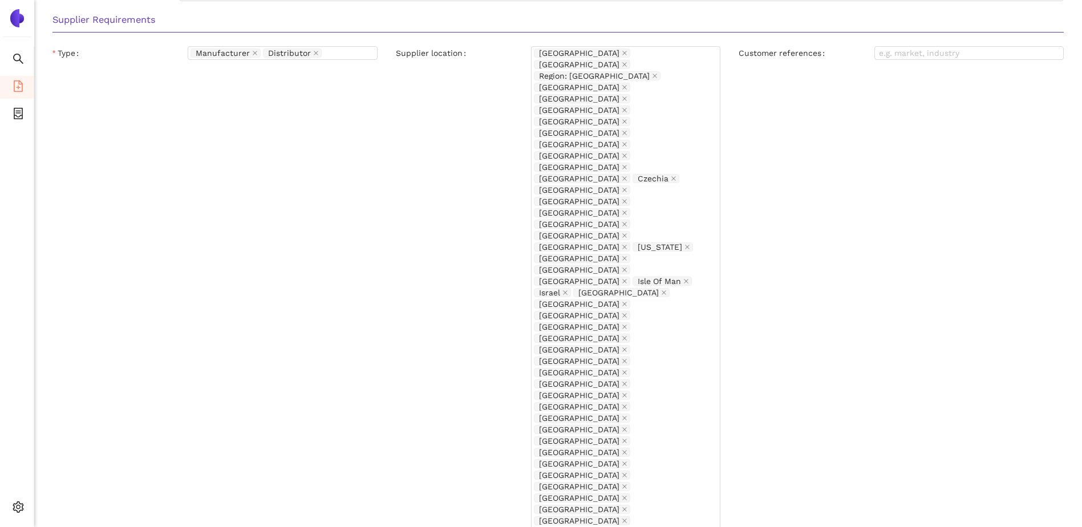
scroll to position [1030, 0]
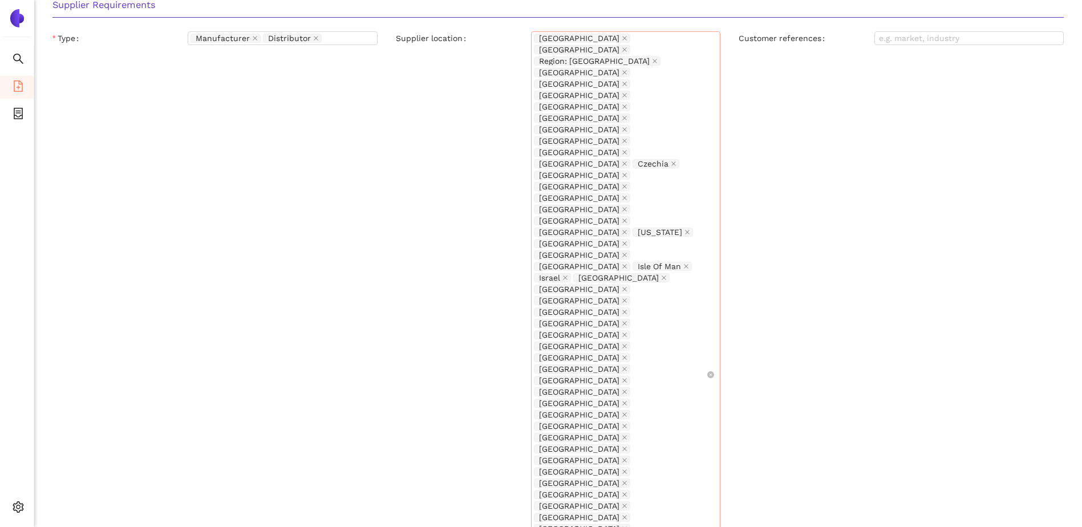
click at [870, 252] on div "Customer references" at bounding box center [902, 371] width 344 height 680
drag, startPoint x: 155, startPoint y: 401, endPoint x: 109, endPoint y: 399, distance: 46.3
drag, startPoint x: 154, startPoint y: 367, endPoint x: 152, endPoint y: 381, distance: 13.3
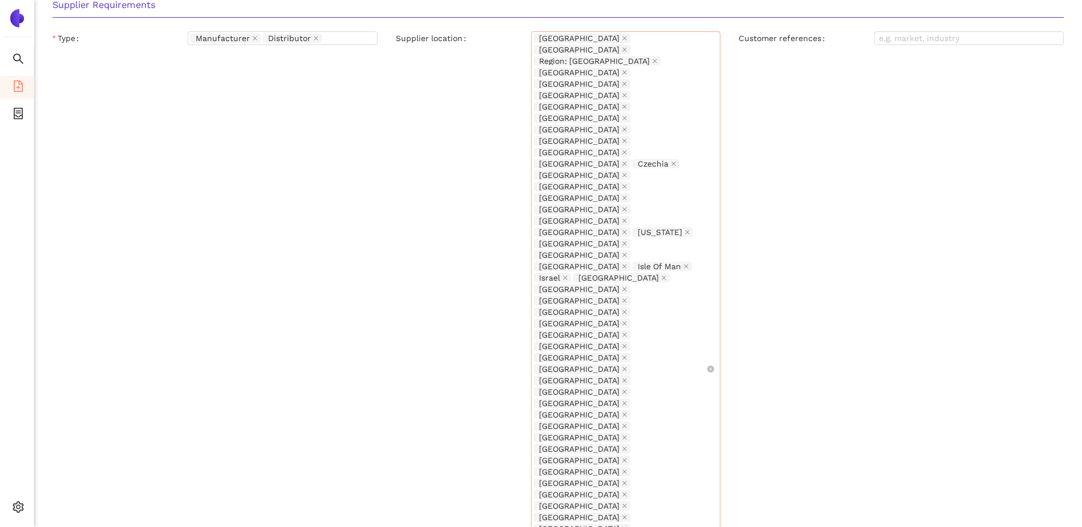
drag, startPoint x: 90, startPoint y: 512, endPoint x: 114, endPoint y: 430, distance: 86.3
click at [314, 196] on div "Type Manufacturer Distributor" at bounding box center [215, 371] width 344 height 680
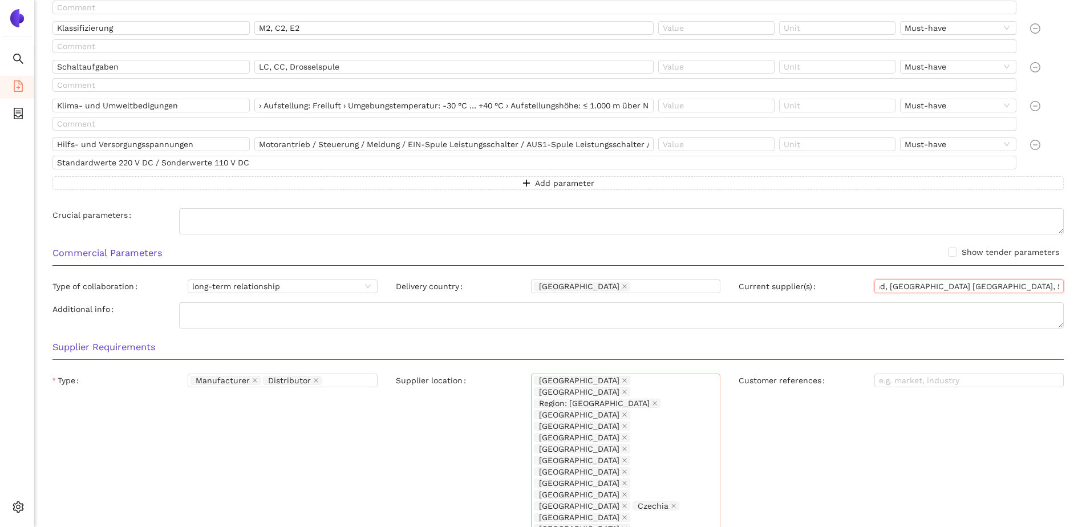
scroll to position [0, 146]
drag, startPoint x: 918, startPoint y: 283, endPoint x: 1011, endPoint y: 292, distance: 93.4
click at [1011, 292] on input "Pfiffner, Hitachi Ernergy Deutschland, GE Deutschland, Siemens Energy Deutschla…" at bounding box center [969, 287] width 189 height 14
click at [948, 284] on input "Pfiffner, Hitachi Ernergy Deutschland, GE Deutschland, Siemens Energy Deutschla…" at bounding box center [969, 287] width 189 height 14
drag, startPoint x: 948, startPoint y: 284, endPoint x: 898, endPoint y: 286, distance: 49.7
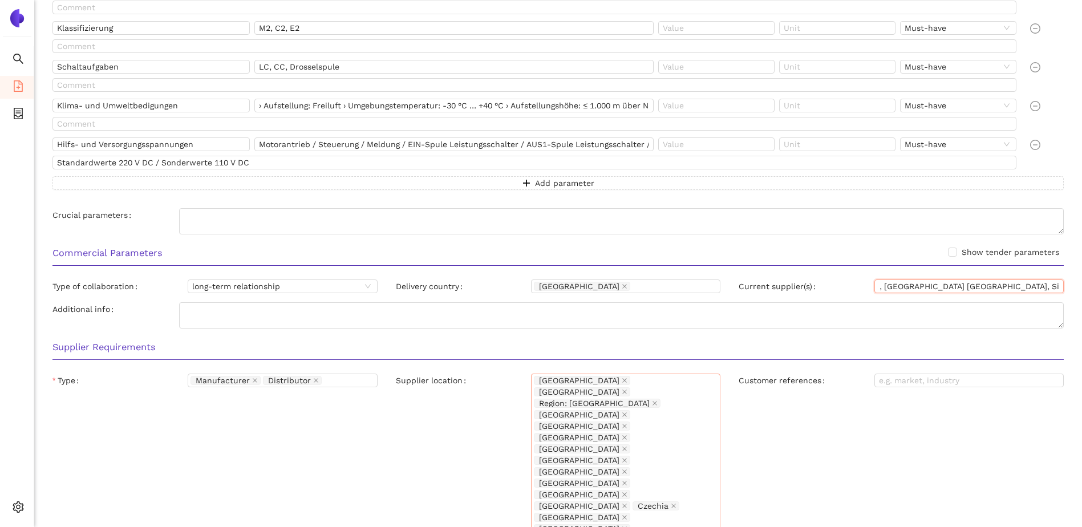
click at [898, 286] on input "Pfiffner, Hitachi Ernergy Deutschland, GE Deutschland, Siemens Energy Deutschla…" at bounding box center [969, 287] width 189 height 14
drag, startPoint x: 889, startPoint y: 285, endPoint x: 965, endPoint y: 290, distance: 76.0
click at [965, 290] on input "Pfiffner, Hitachi Ernergy Deutschland, GE , Siemens Energy Deutschland, EPS Ene…" at bounding box center [969, 287] width 189 height 14
click at [959, 290] on input "Pfiffner, Hitachi Ernergy Deutschland, GE , Siemens Energy Deutschland, EPS Ene…" at bounding box center [969, 287] width 189 height 14
click at [979, 287] on input "Pfiffner, Hitachi Ernergy Deutschland, GE , Siemens Energy Deutschland, EPS Ene…" at bounding box center [969, 287] width 189 height 14
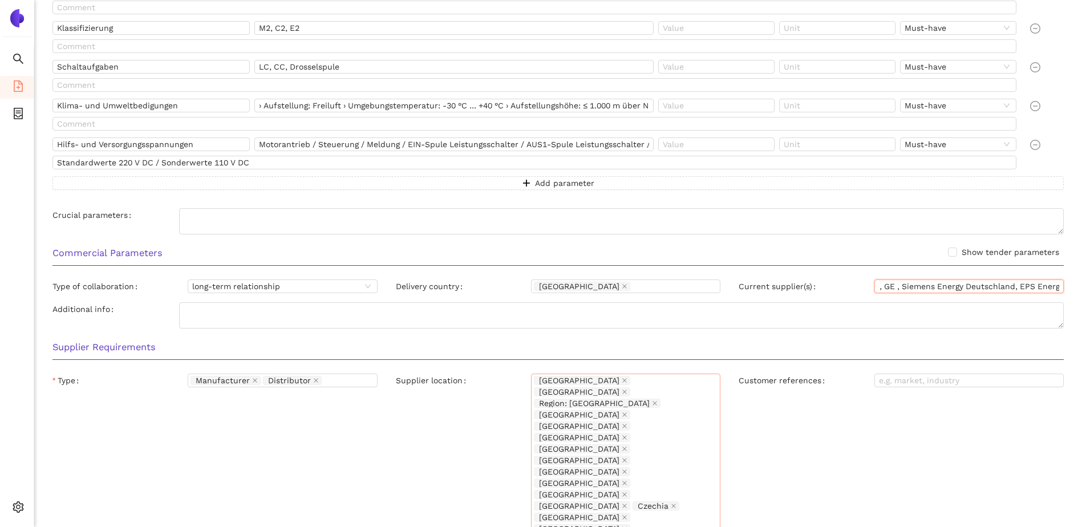
click at [979, 287] on input "Pfiffner, Hitachi Ernergy Deutschland, GE , Siemens Energy Deutschland, EPS Ene…" at bounding box center [969, 287] width 189 height 14
drag, startPoint x: 871, startPoint y: 285, endPoint x: 886, endPoint y: 267, distance: 23.9
click at [798, 281] on div "Current supplier(s) Pfiffner, Hitachi Ernergy Deutschland, GE , Siemens Energy …" at bounding box center [901, 287] width 325 height 14
click at [996, 285] on input "Pfiffner, Hitachi Ernergy Deutschland, GE , Siemens Energy , EPS Energie/Eximpr…" at bounding box center [969, 287] width 189 height 14
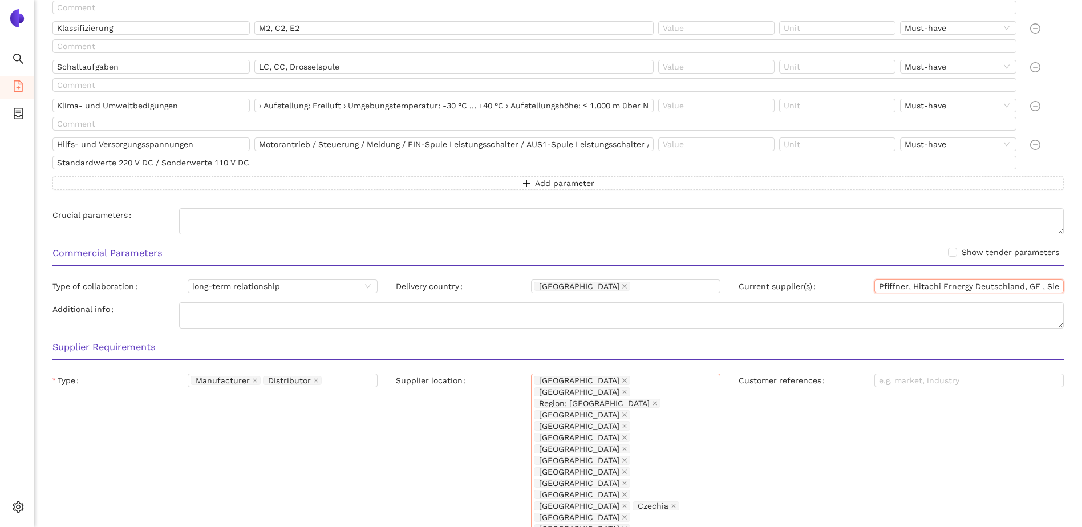
click at [996, 285] on input "Pfiffner, Hitachi Ernergy Deutschland, GE , Siemens Energy , EPS Energie/Eximpr…" at bounding box center [969, 287] width 189 height 14
click at [1007, 292] on input "Pfiffner, Hitachi Ernergy , GE , Siemens Energy , EPS Energie/Eximprod" at bounding box center [969, 287] width 189 height 14
type input "Pfiffner, Hitachi Ernergy , GE , Siemens Energy , EPS Energie/Eximprod"
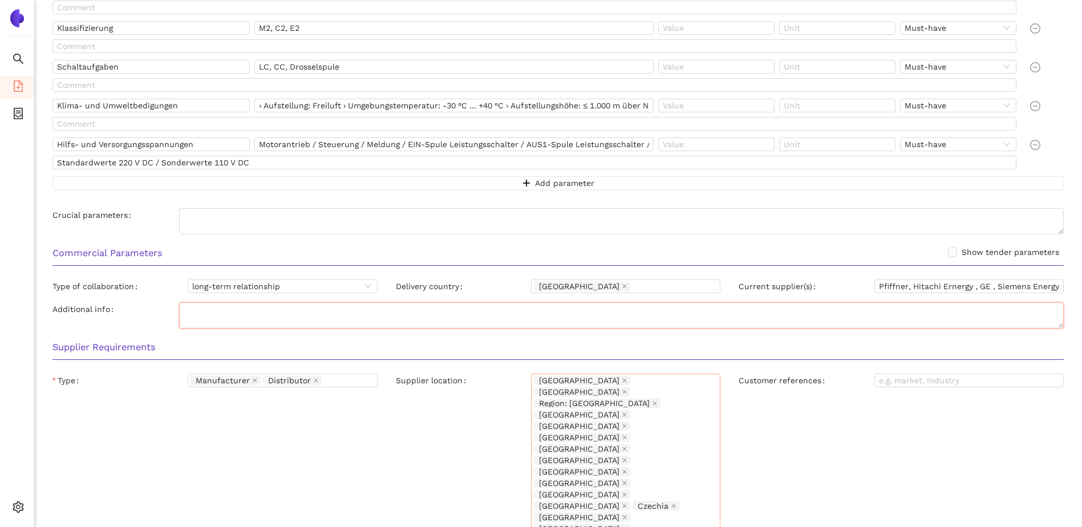
click at [1019, 311] on textarea "Additional info" at bounding box center [621, 315] width 885 height 26
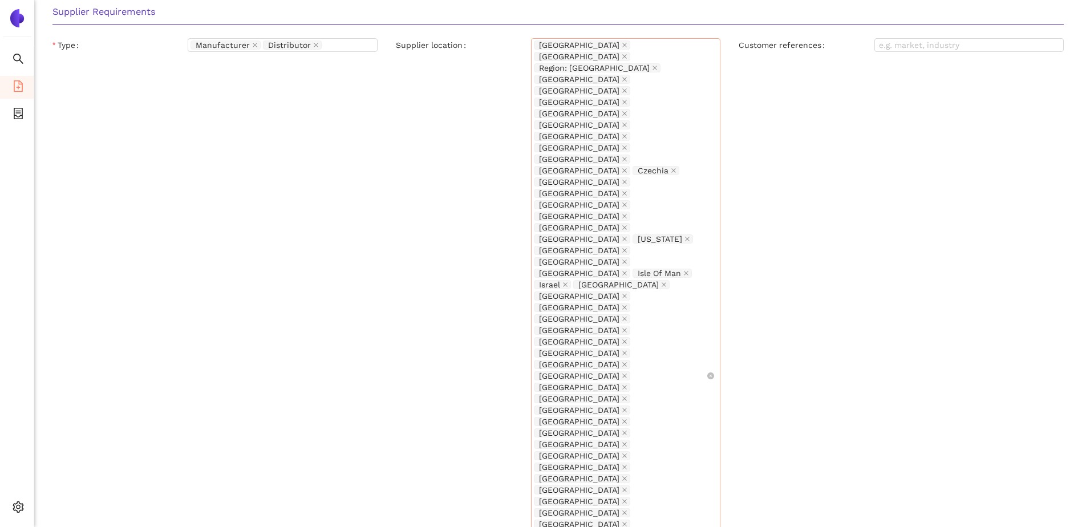
scroll to position [1030, 0]
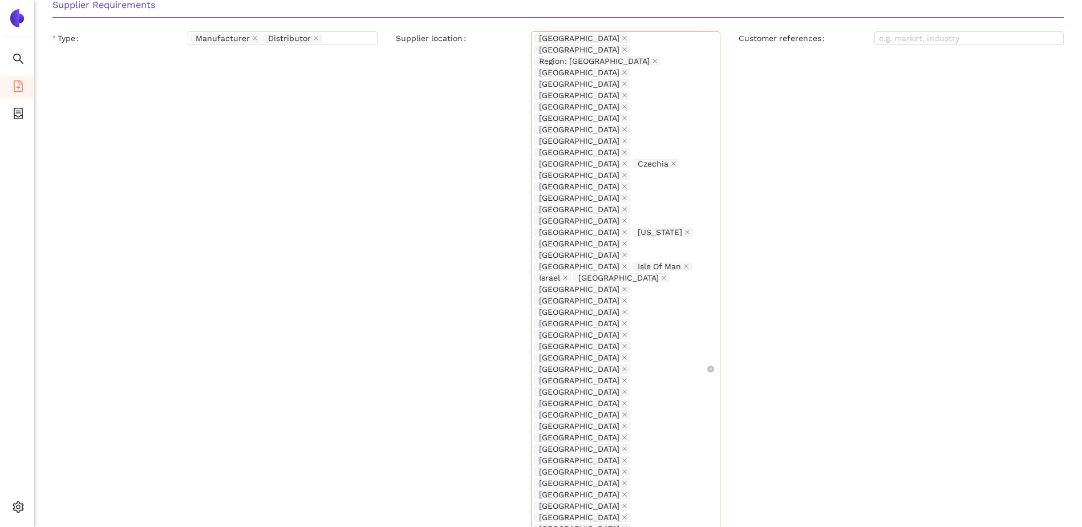
click at [23, 85] on icon "file-add" at bounding box center [18, 85] width 11 height 11
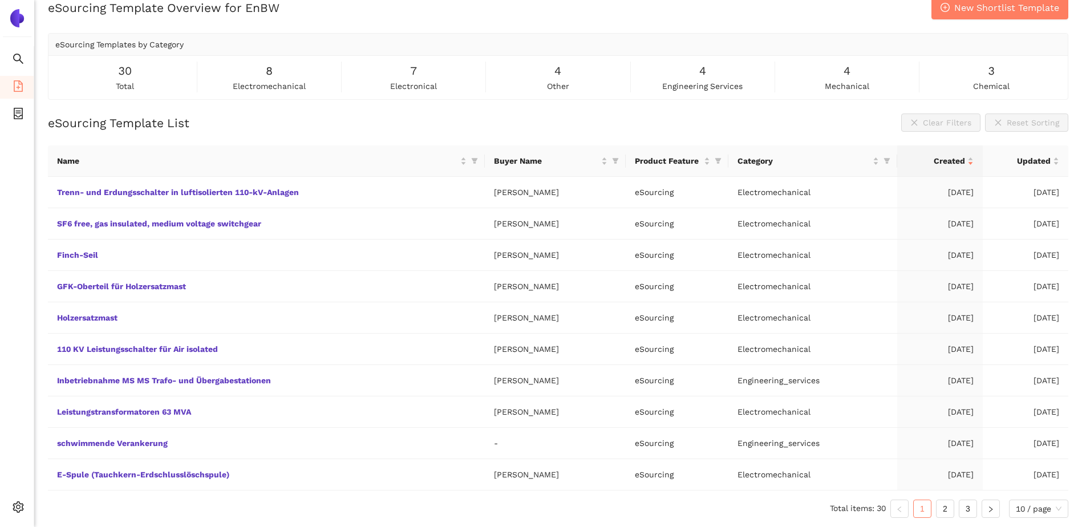
scroll to position [17, 0]
click at [0, 0] on link "Trenn- und Erdungsschalter in luftisolierten 110-kV-Anlagen" at bounding box center [0, 0] width 0 height 0
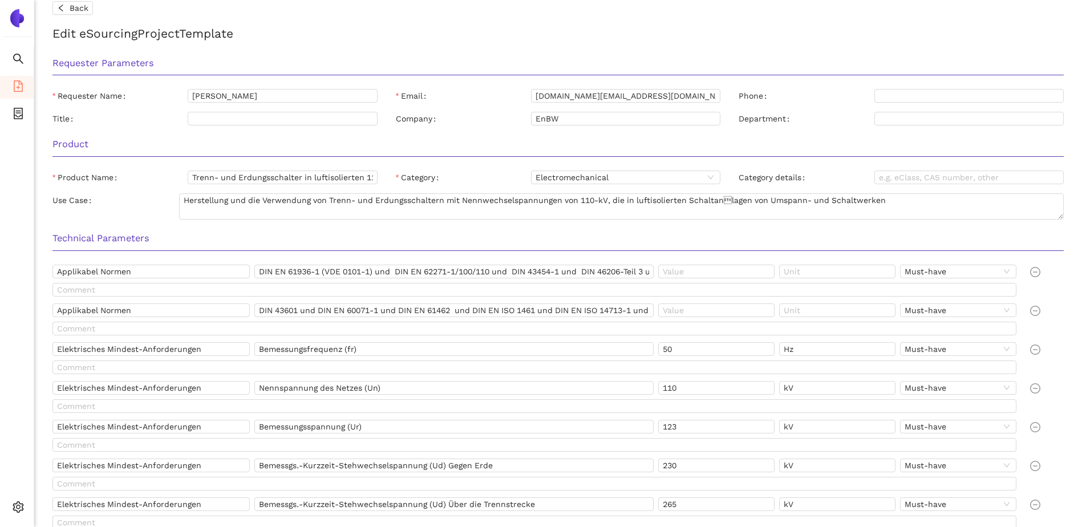
scroll to position [3, 0]
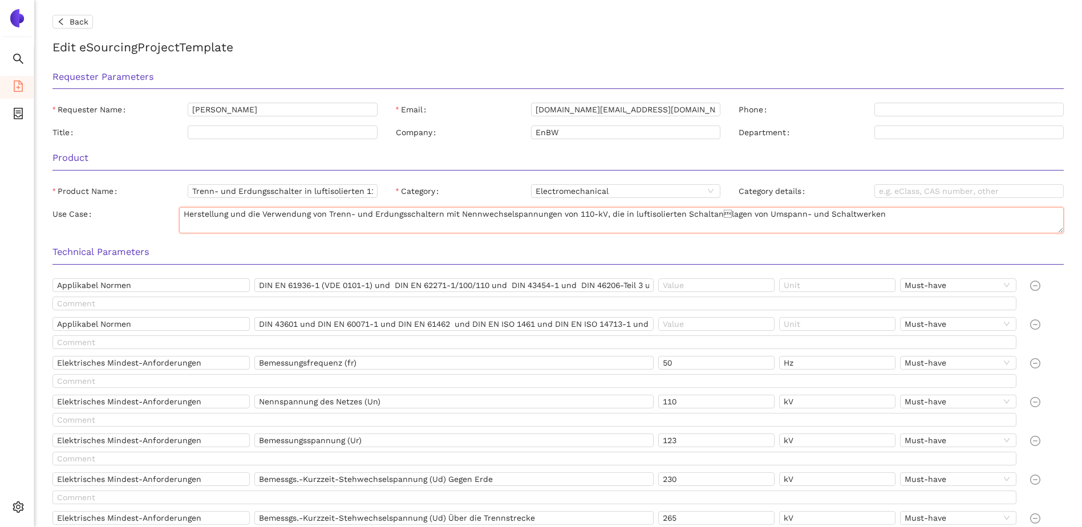
drag, startPoint x: 197, startPoint y: 217, endPoint x: 814, endPoint y: 236, distance: 617.7
click at [814, 236] on div "Use Case Herstellung und die Verwendung von Trenn- und Erdungsschaltern mit Nen…" at bounding box center [558, 222] width 1030 height 31
drag, startPoint x: 267, startPoint y: 276, endPoint x: 351, endPoint y: 286, distance: 85.1
drag, startPoint x: 349, startPoint y: 286, endPoint x: 507, endPoint y: 294, distance: 157.7
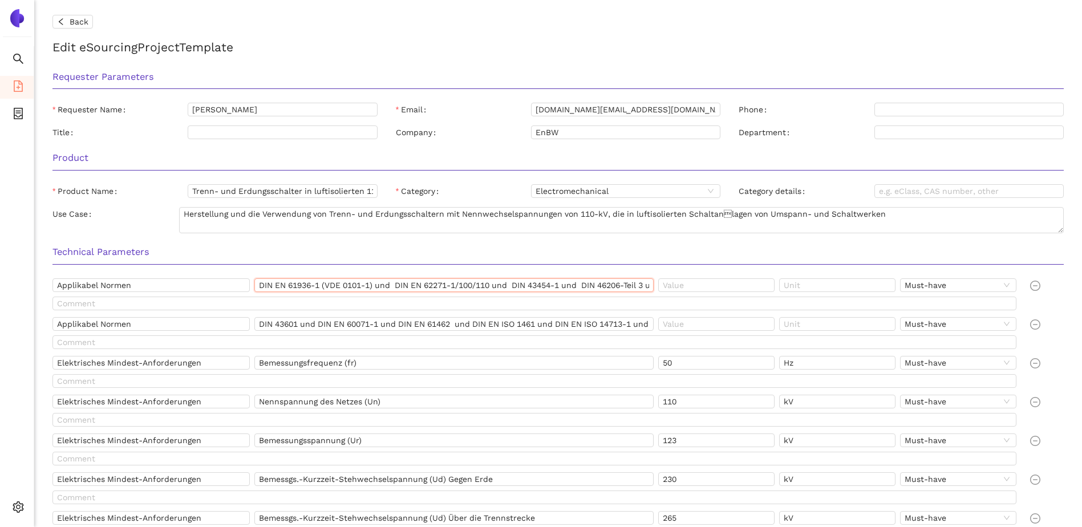
click at [507, 292] on input "DIN EN 61936-1 (VDE 0101-1) und DIN EN 62271-1/100/110 und DIN 43454-1 und DIN …" at bounding box center [453, 285] width 399 height 14
drag, startPoint x: 300, startPoint y: 324, endPoint x: 458, endPoint y: 327, distance: 158.1
click at [458, 327] on input "DIN 43601 und DIN EN 60071-1 und DIN EN 61462 und DIN EN ISO 1461 und DIN EN IS…" at bounding box center [453, 324] width 399 height 14
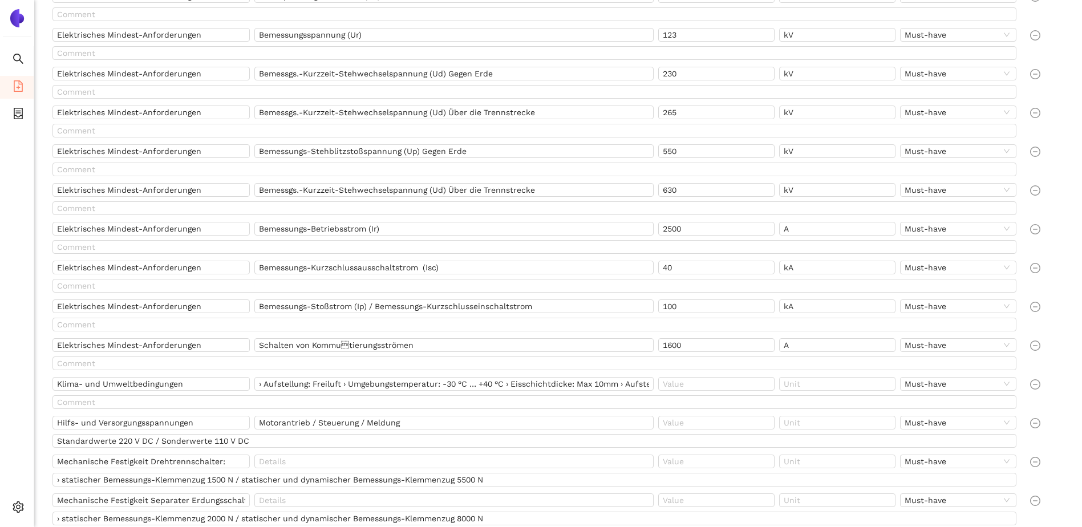
scroll to position [460, 0]
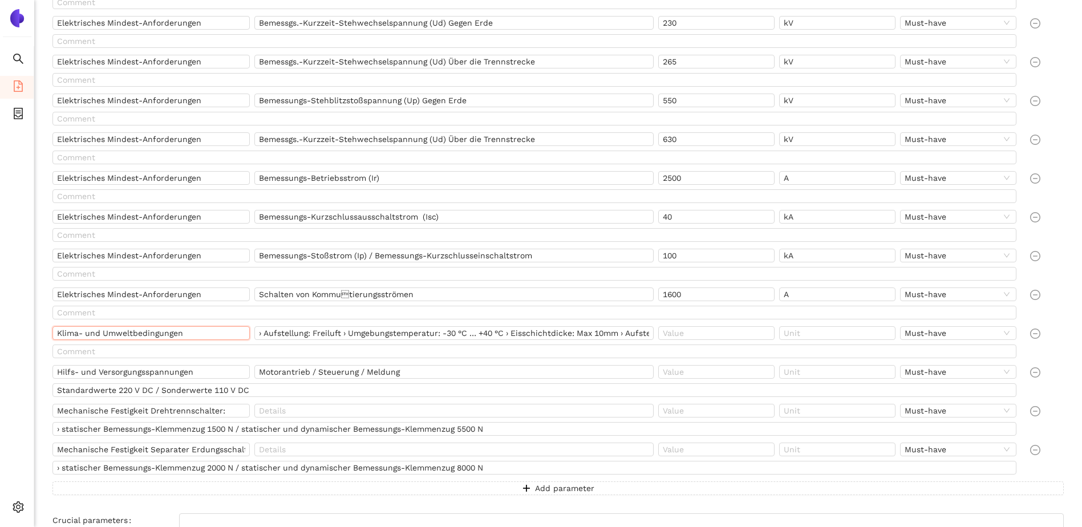
drag, startPoint x: 66, startPoint y: 330, endPoint x: 101, endPoint y: 333, distance: 35.5
click at [101, 333] on input "Klima- und Umweltbedingungen" at bounding box center [150, 333] width 197 height 14
drag, startPoint x: 62, startPoint y: 372, endPoint x: 83, endPoint y: 372, distance: 21.1
click at [83, 372] on input "Hilfs- und Versorgungsspannungen" at bounding box center [150, 372] width 197 height 14
drag, startPoint x: 92, startPoint y: 410, endPoint x: 116, endPoint y: 410, distance: 24.0
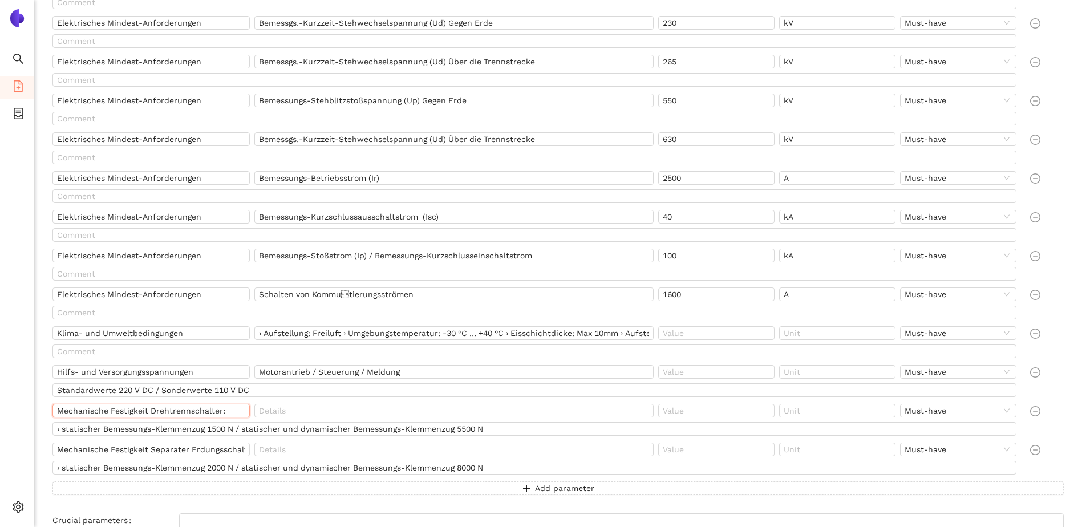
click at [116, 410] on input "Mechanische Festigkeit Drehtrennschalter:" at bounding box center [150, 411] width 197 height 14
drag, startPoint x: 80, startPoint y: 430, endPoint x: 130, endPoint y: 432, distance: 49.7
click at [130, 432] on input "› statischer Bemessungs-Klemmenzug 1500 N / statischer und dynamischer Bemessun…" at bounding box center [534, 429] width 964 height 14
drag, startPoint x: 292, startPoint y: 431, endPoint x: 432, endPoint y: 439, distance: 140.1
click at [432, 439] on div "› statischer Bemessungs-Klemmenzug 1500 N / statischer und dynamischer Bemessun…" at bounding box center [536, 431] width 969 height 18
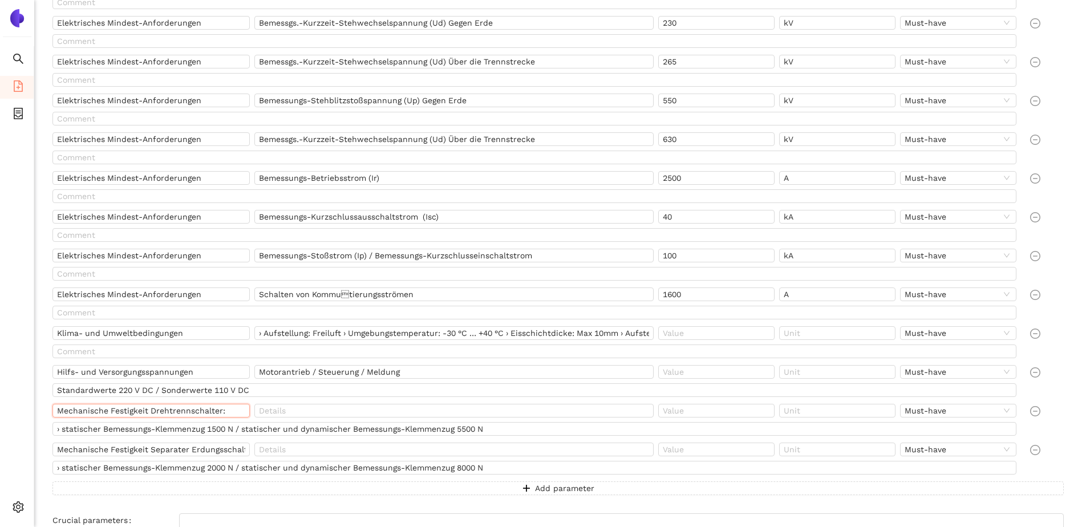
drag, startPoint x: 151, startPoint y: 409, endPoint x: 188, endPoint y: 417, distance: 37.9
click at [195, 413] on input "Mechanische Festigkeit Drehtrennschalter:" at bounding box center [150, 411] width 197 height 14
drag, startPoint x: 205, startPoint y: 452, endPoint x: 217, endPoint y: 453, distance: 11.5
click at [217, 453] on input "Mechanische Festigkeit Separater Erdungsschalter:" at bounding box center [150, 450] width 197 height 14
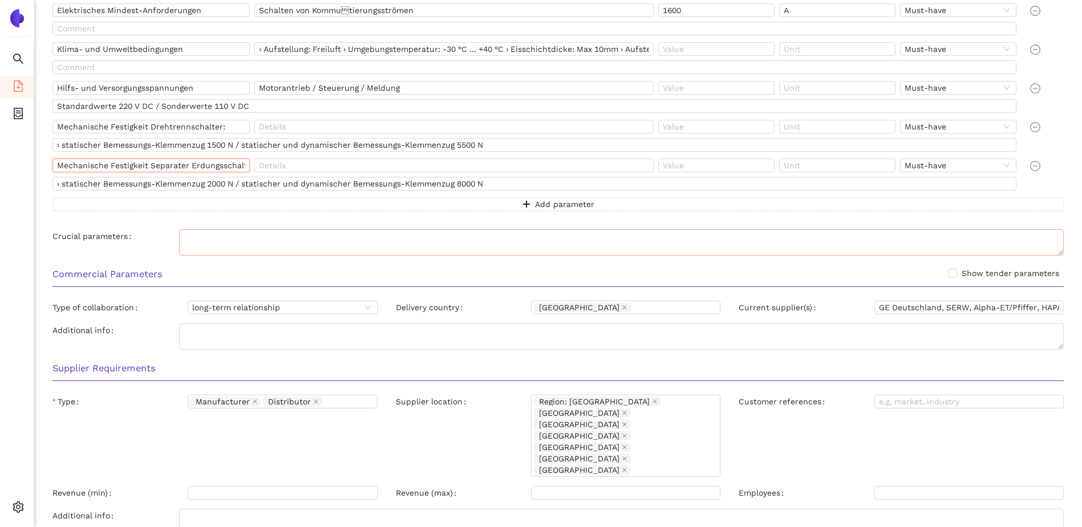
scroll to position [745, 0]
drag, startPoint x: 878, startPoint y: 305, endPoint x: 886, endPoint y: 304, distance: 7.5
click at [886, 304] on input "GE Deutschland, SERW, Alpha-ET/Pfiffer, HAPAM" at bounding box center [969, 307] width 189 height 14
click at [922, 305] on input "GE Deutschland, SERW, Alpha-ET/Pfiffer, HAPAM" at bounding box center [969, 307] width 189 height 14
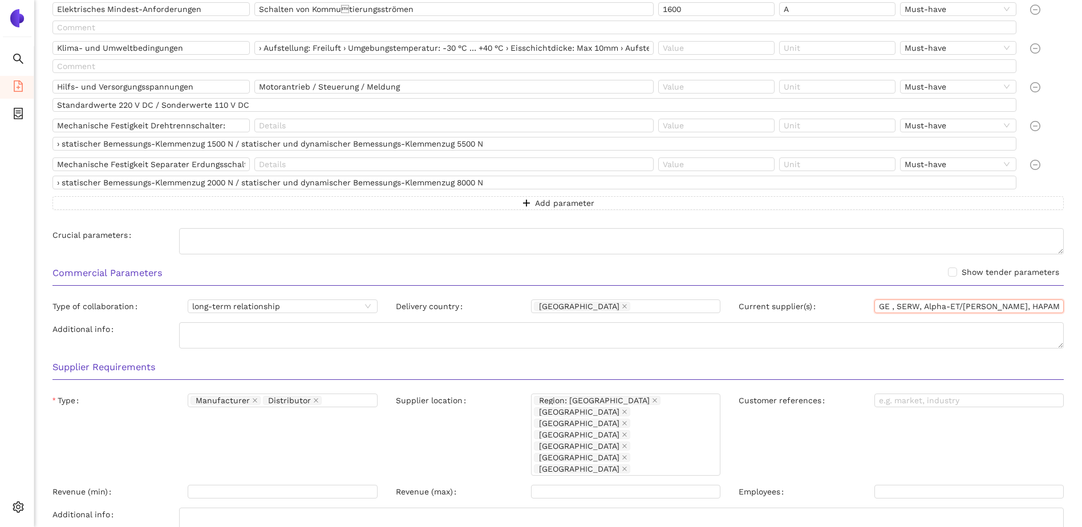
drag, startPoint x: 993, startPoint y: 305, endPoint x: 1028, endPoint y: 305, distance: 35.4
click at [1028, 305] on input "GE , SERW, Alpha-ET/Pfiffer, HAPAM" at bounding box center [969, 307] width 189 height 14
type input "GE , SERW, Alpha-ET/Pfiffer, HAPAM"
click at [985, 348] on textarea "Additional info" at bounding box center [621, 335] width 885 height 26
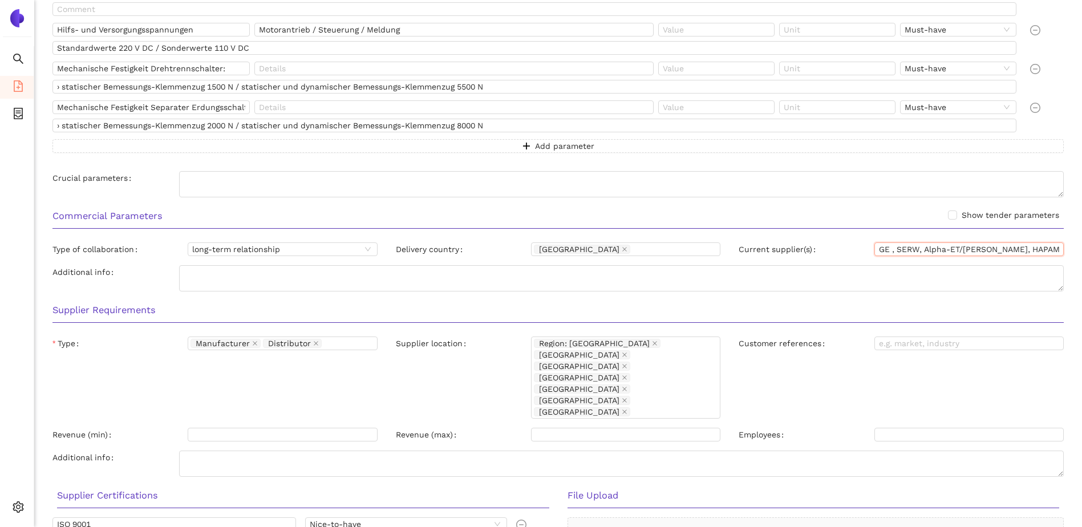
drag, startPoint x: 942, startPoint y: 253, endPoint x: 963, endPoint y: 253, distance: 20.5
click at [963, 253] on input "GE , SERW, Alpha-ET/Pfiffer, HAPAM" at bounding box center [969, 250] width 189 height 14
click at [628, 386] on icon "close" at bounding box center [625, 389] width 6 height 6
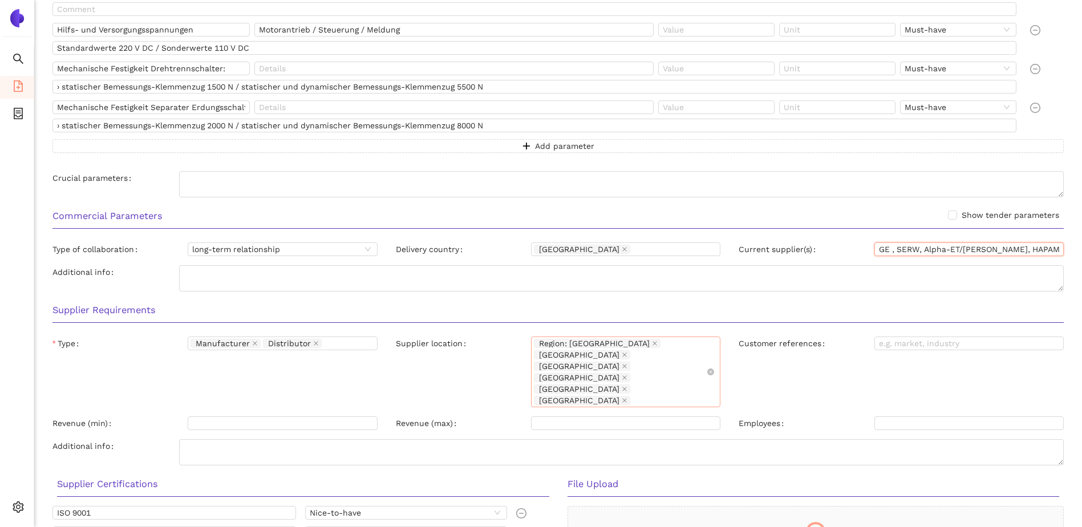
click at [620, 371] on div "Region: Europa Morocco South Africa Canada Taiwan United States" at bounding box center [620, 372] width 172 height 68
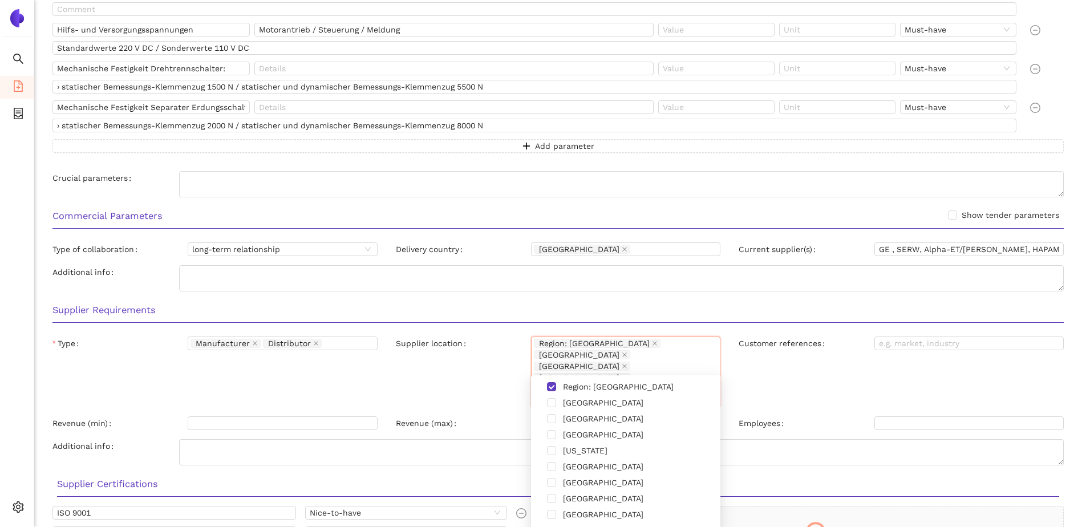
click at [801, 366] on div "Customer references" at bounding box center [902, 374] width 344 height 75
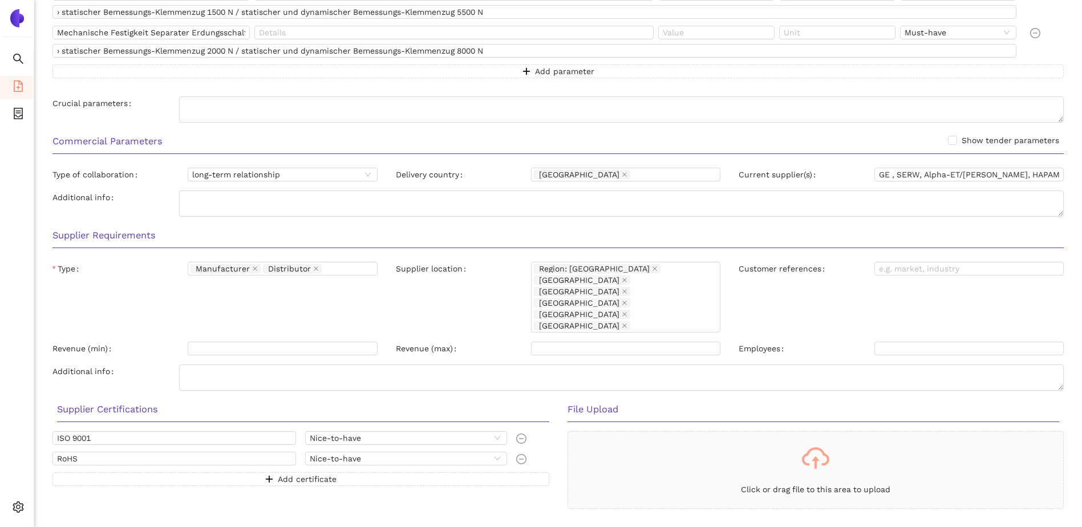
scroll to position [879, 0]
click at [314, 269] on icon "close" at bounding box center [316, 267] width 6 height 6
click at [317, 282] on div "Type Manufacturer" at bounding box center [215, 297] width 344 height 75
click at [17, 91] on icon "file-add" at bounding box center [18, 85] width 9 height 11
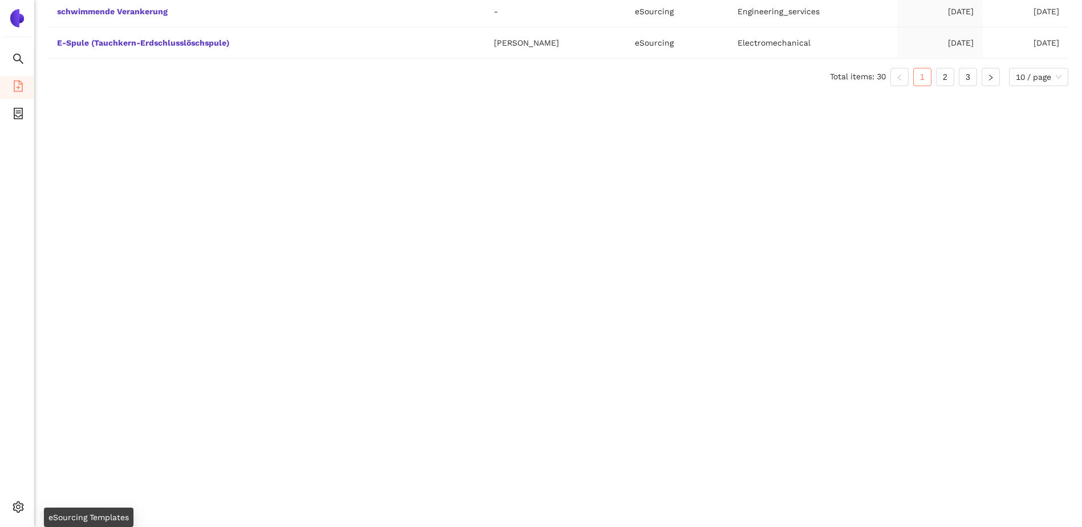
scroll to position [17, 0]
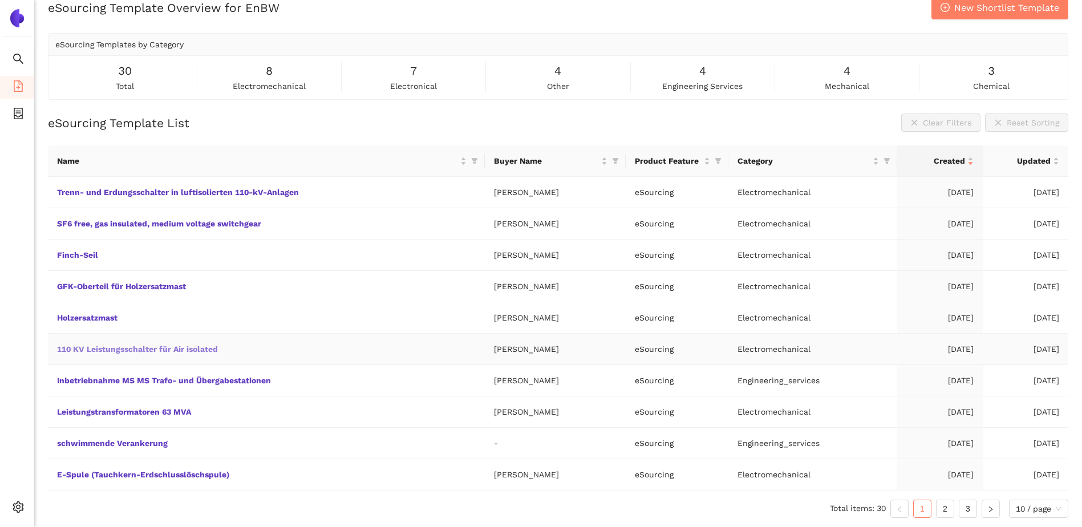
click at [0, 0] on link "110 KV Leistungsschalter für Air isolated" at bounding box center [0, 0] width 0 height 0
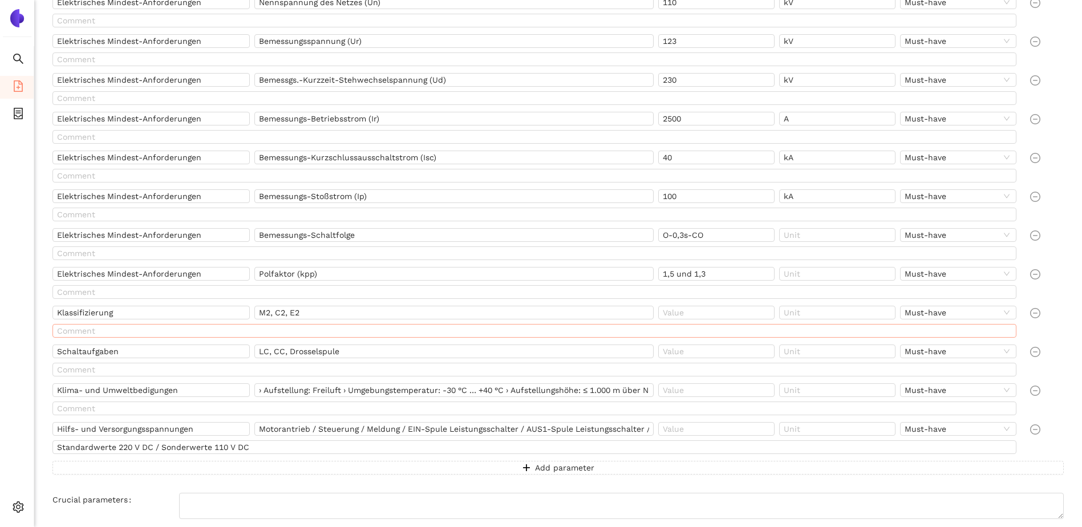
scroll to position [802, 0]
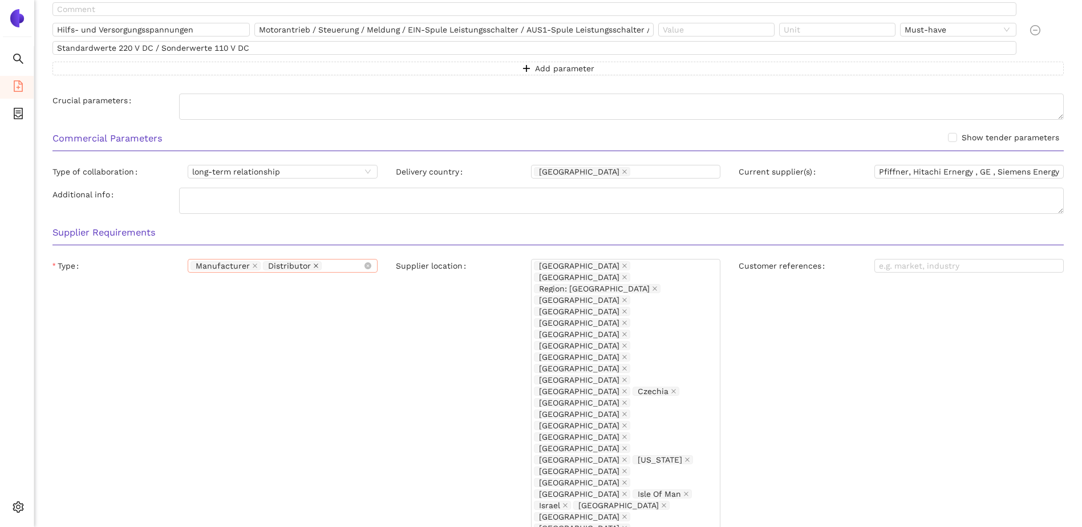
click at [314, 268] on icon "close" at bounding box center [316, 266] width 6 height 6
click at [18, 89] on icon "file-add" at bounding box center [18, 85] width 9 height 11
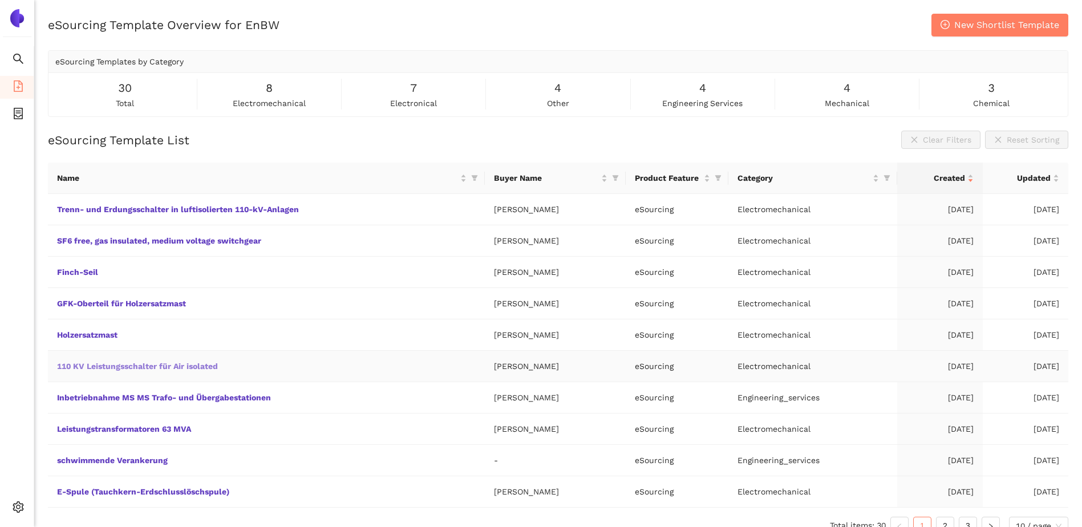
click at [0, 0] on link "110 KV Leistungsschalter für Air isolated" at bounding box center [0, 0] width 0 height 0
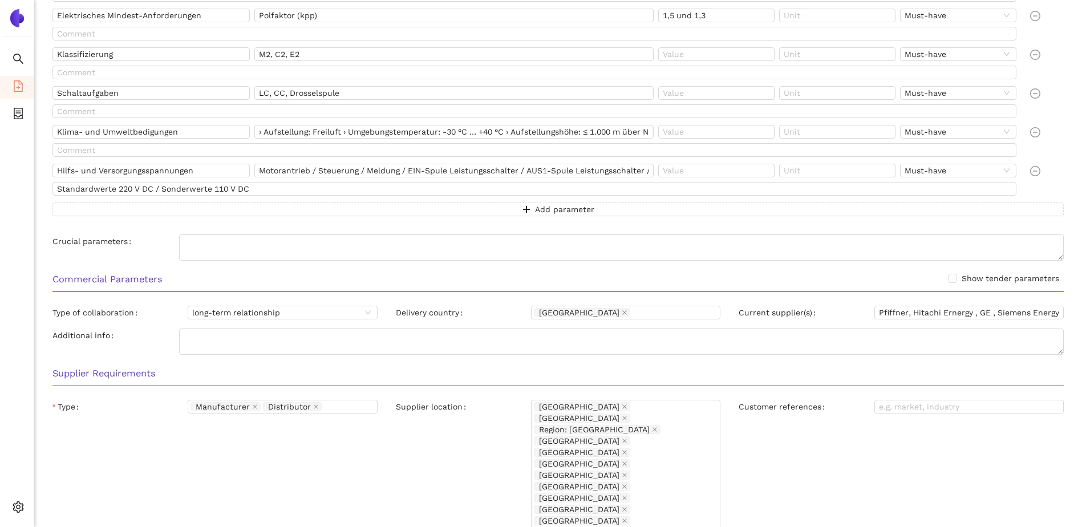
scroll to position [742, 0]
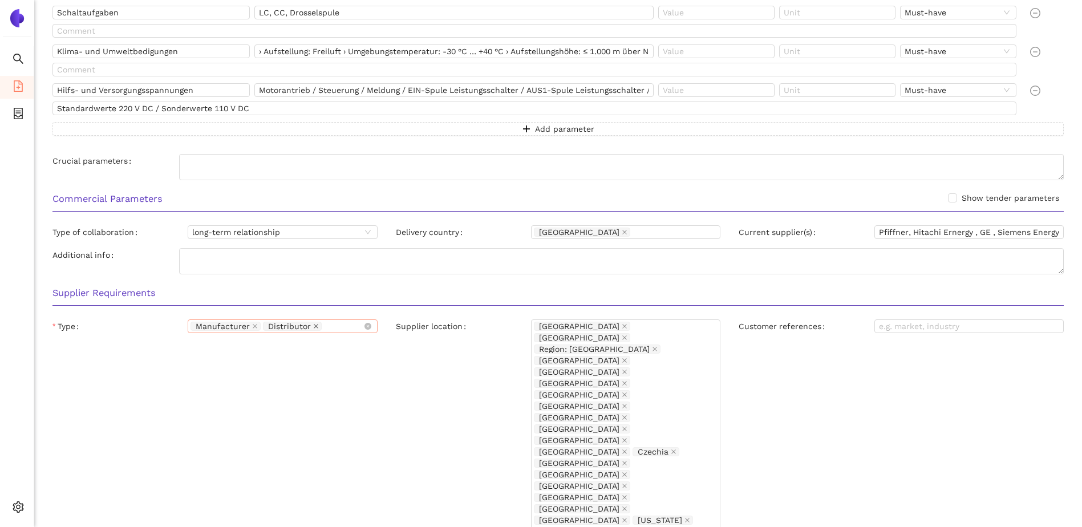
click at [314, 327] on icon "close" at bounding box center [316, 327] width 6 height 6
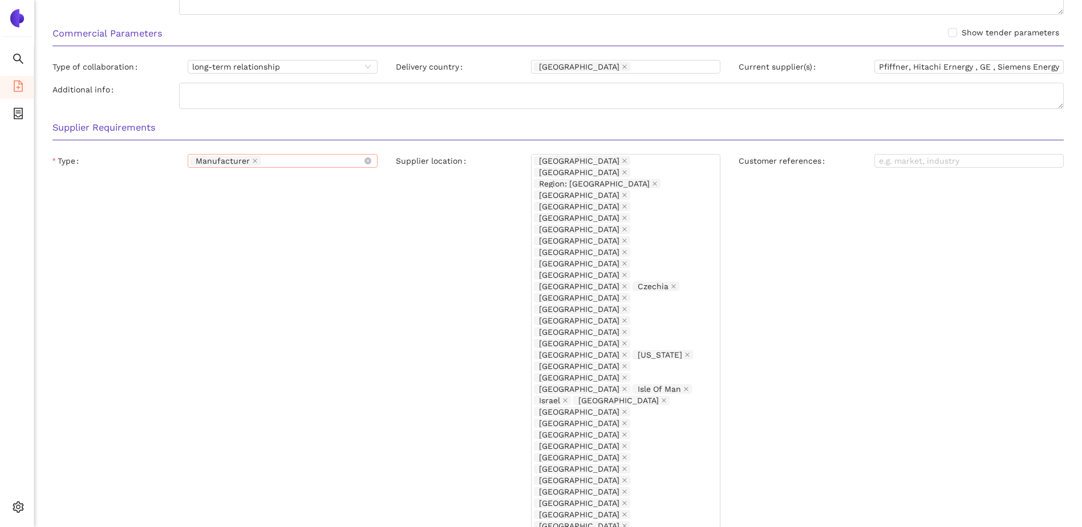
scroll to position [1030, 0]
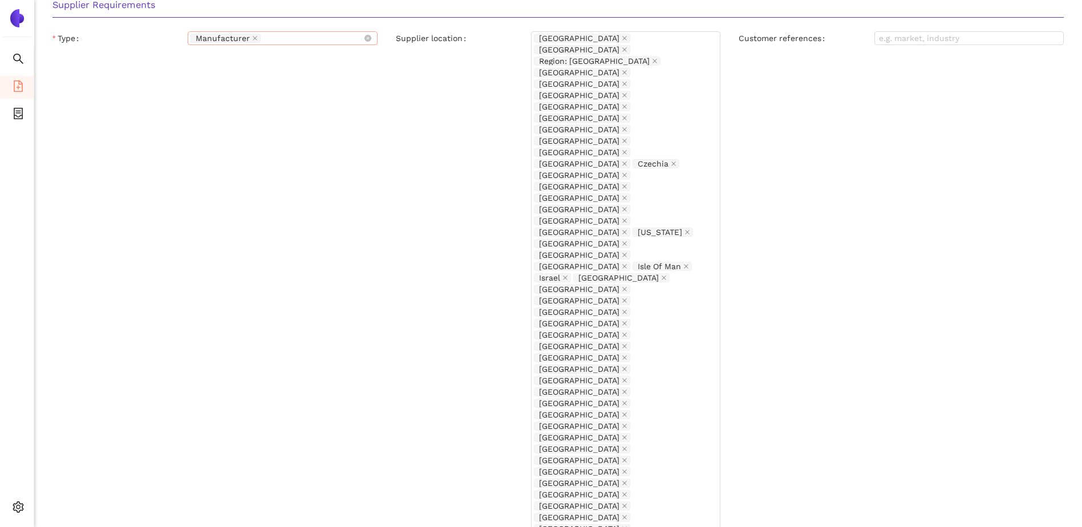
click at [982, 215] on div "Customer references" at bounding box center [902, 371] width 344 height 680
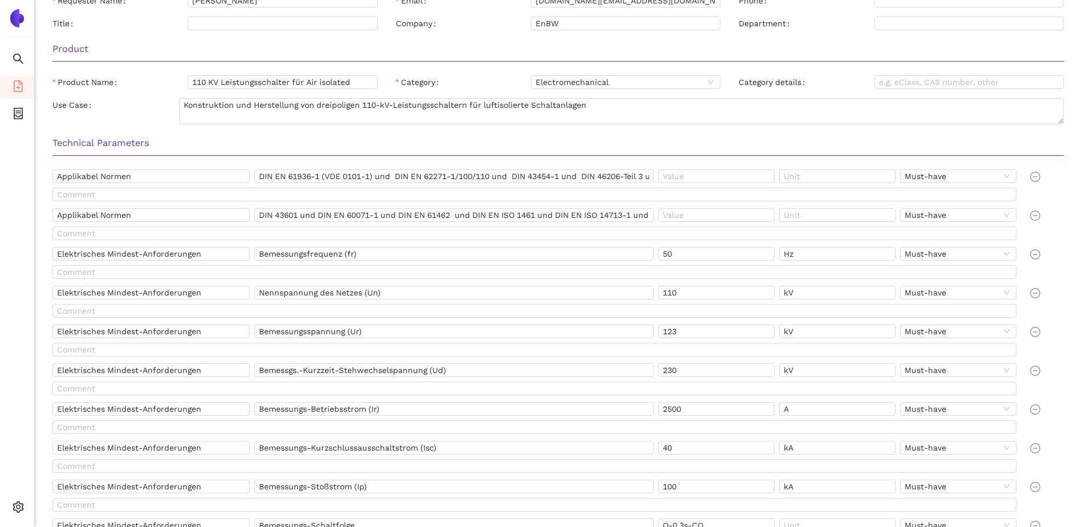
scroll to position [0, 0]
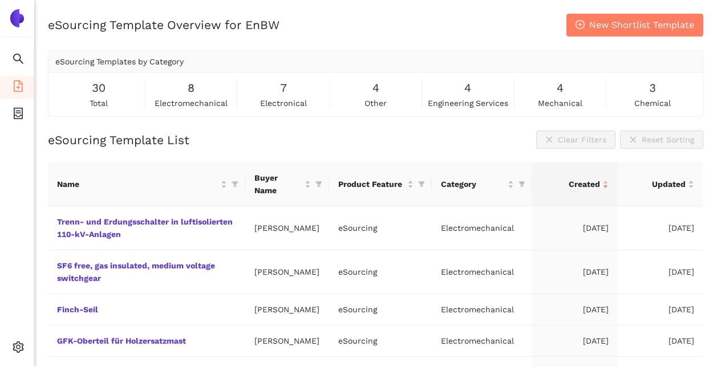
scroll to position [15, 0]
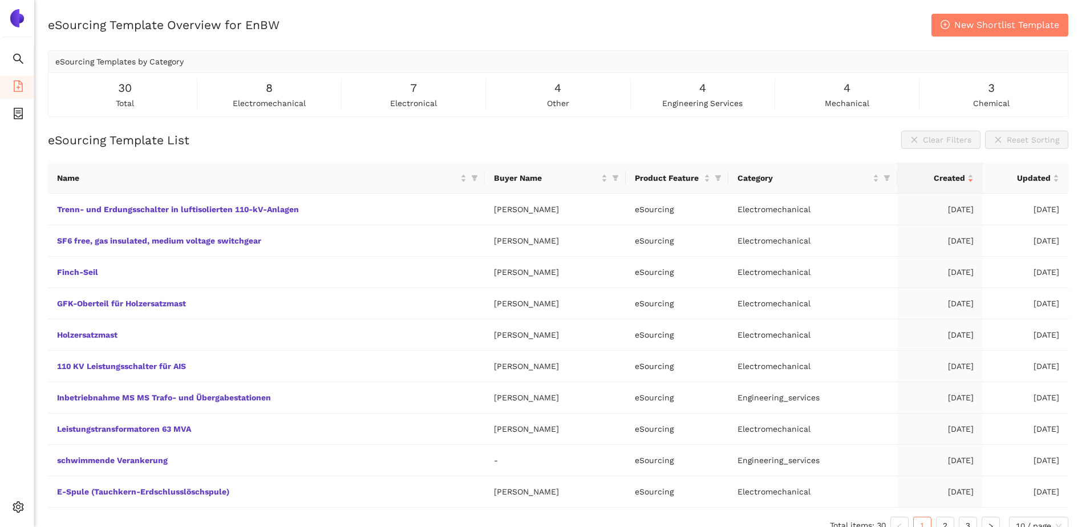
scroll to position [15, 0]
